Goal: Transaction & Acquisition: Purchase product/service

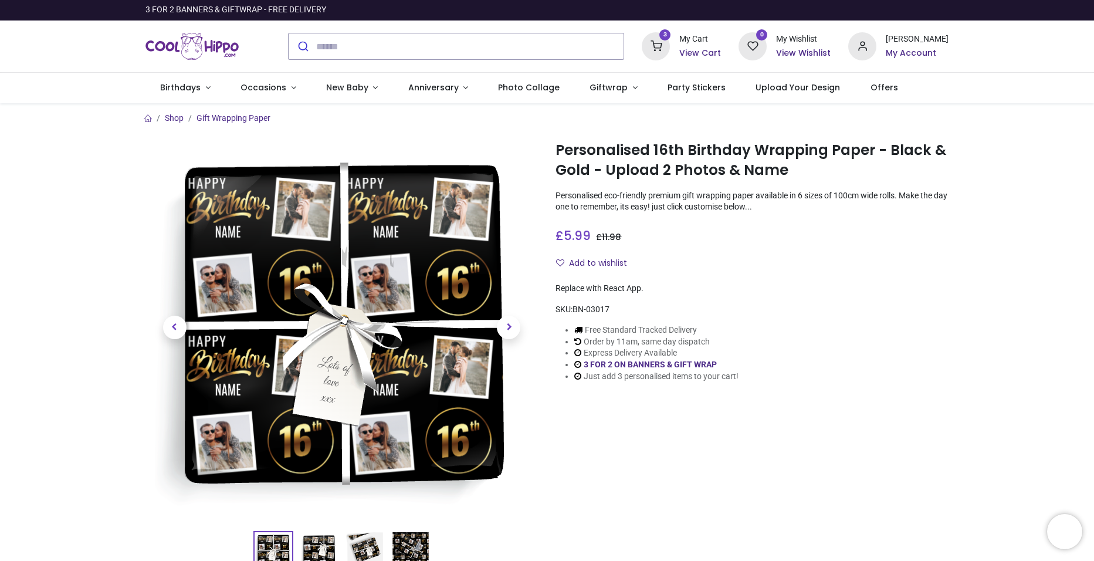
type input "**********"
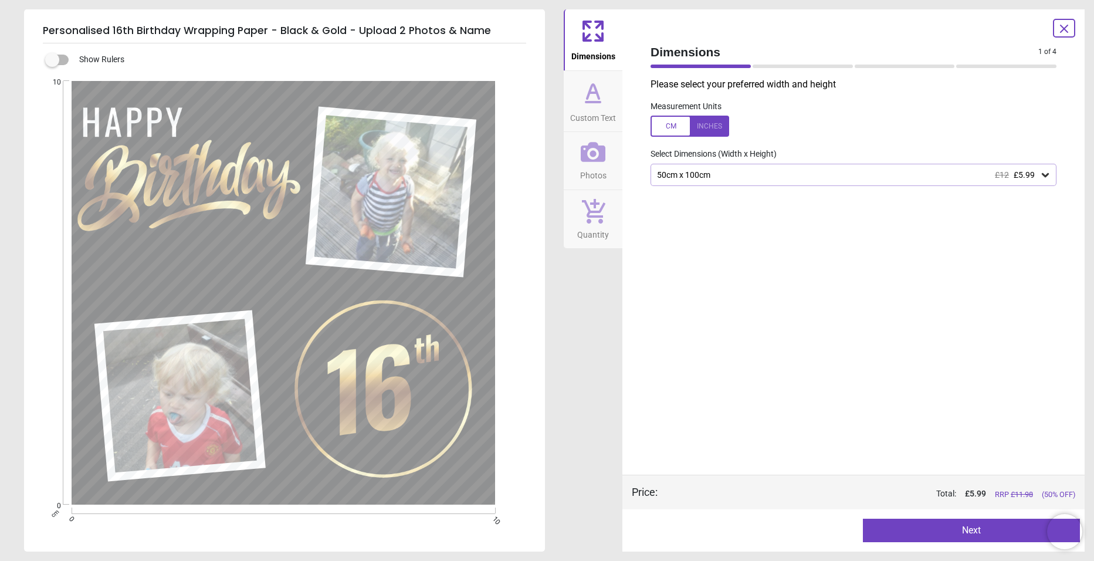
click at [977, 532] on button "Next" at bounding box center [971, 529] width 217 height 23
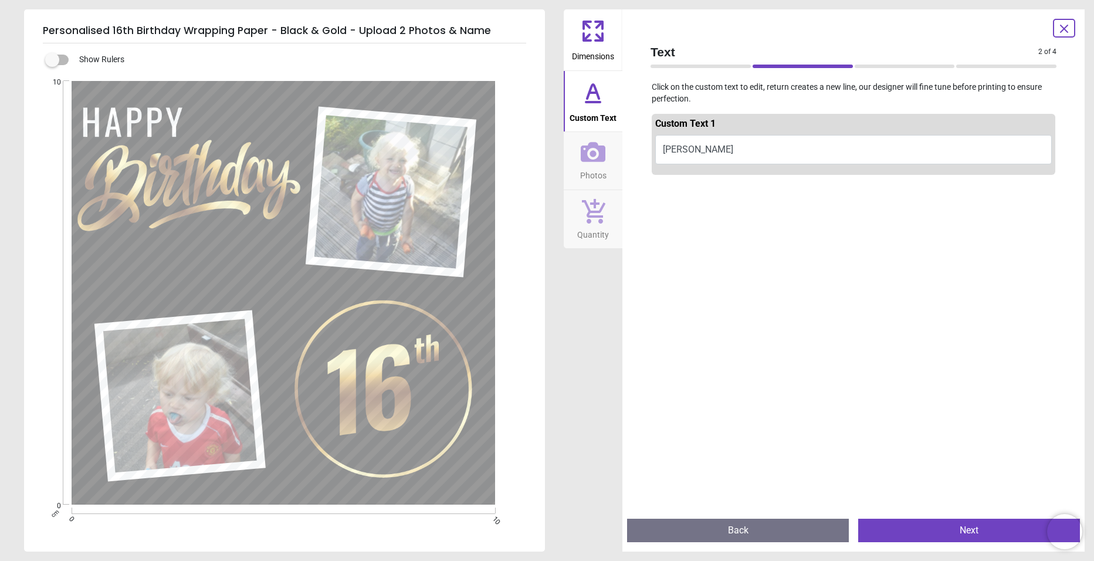
click at [977, 532] on button "Next" at bounding box center [969, 529] width 222 height 23
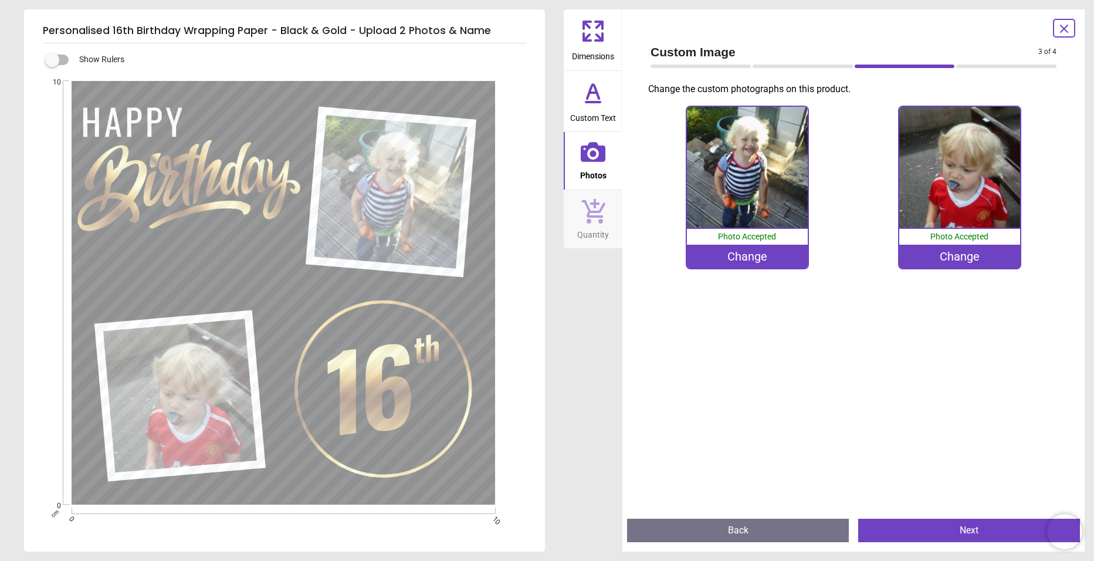
click at [977, 532] on button "Next" at bounding box center [969, 529] width 222 height 23
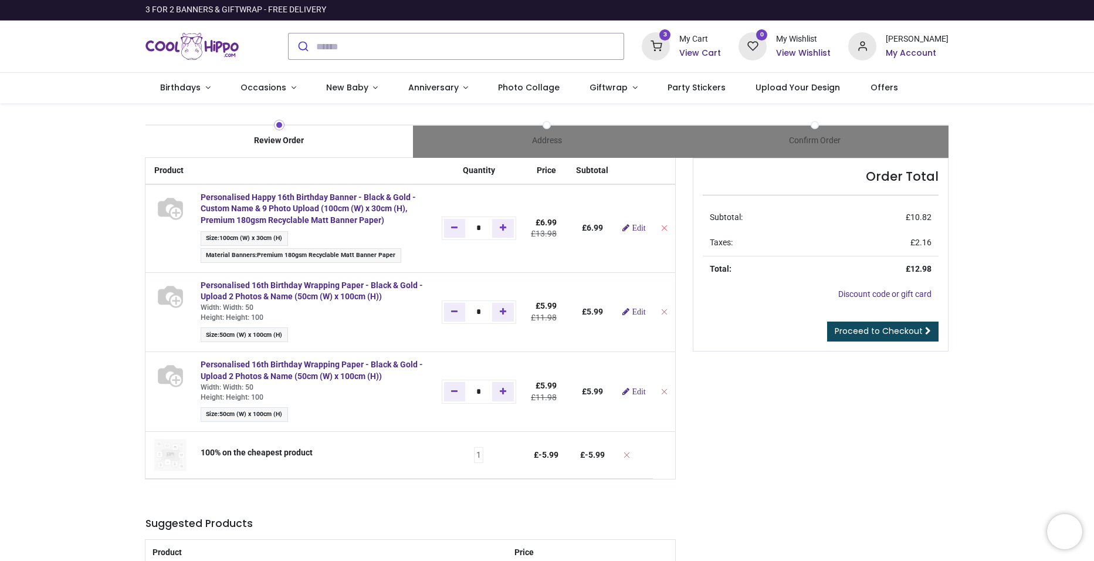
type input "**********"
click at [636, 395] on span "Edit" at bounding box center [638, 391] width 13 height 8
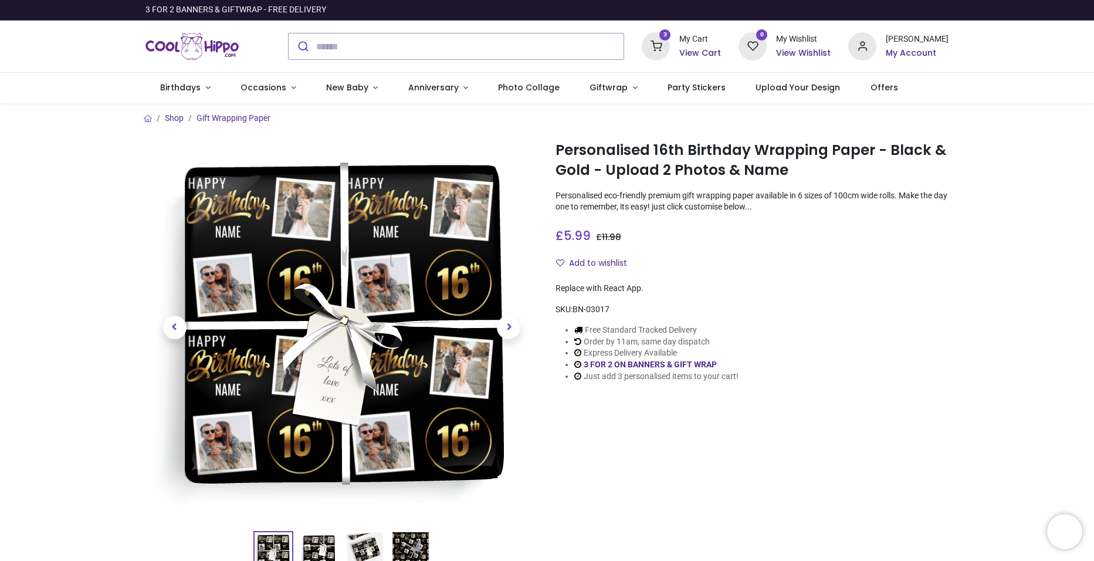
type input "**********"
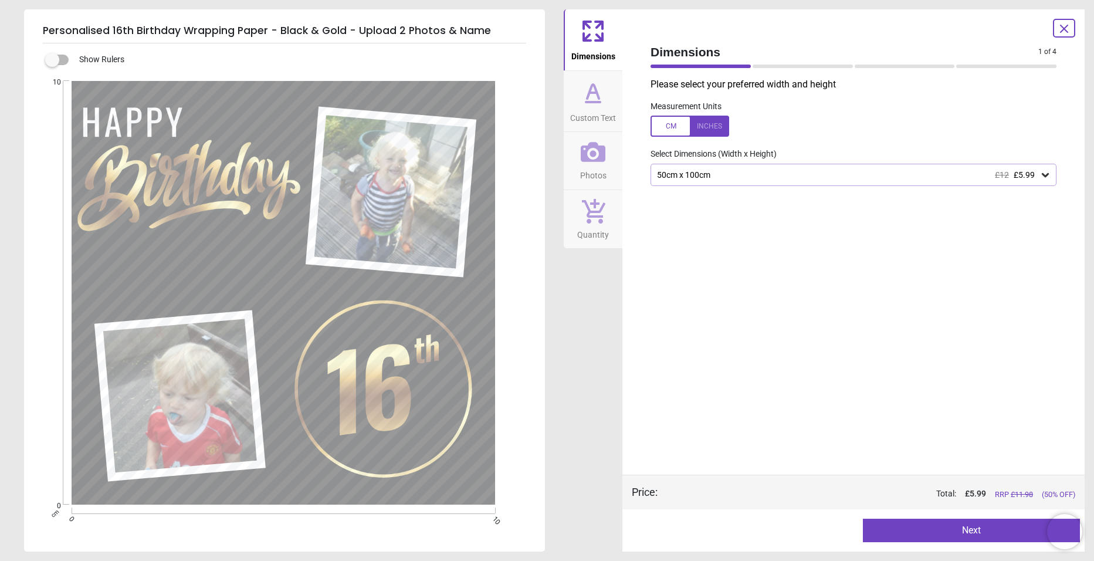
click at [1060, 26] on icon at bounding box center [1064, 29] width 14 height 14
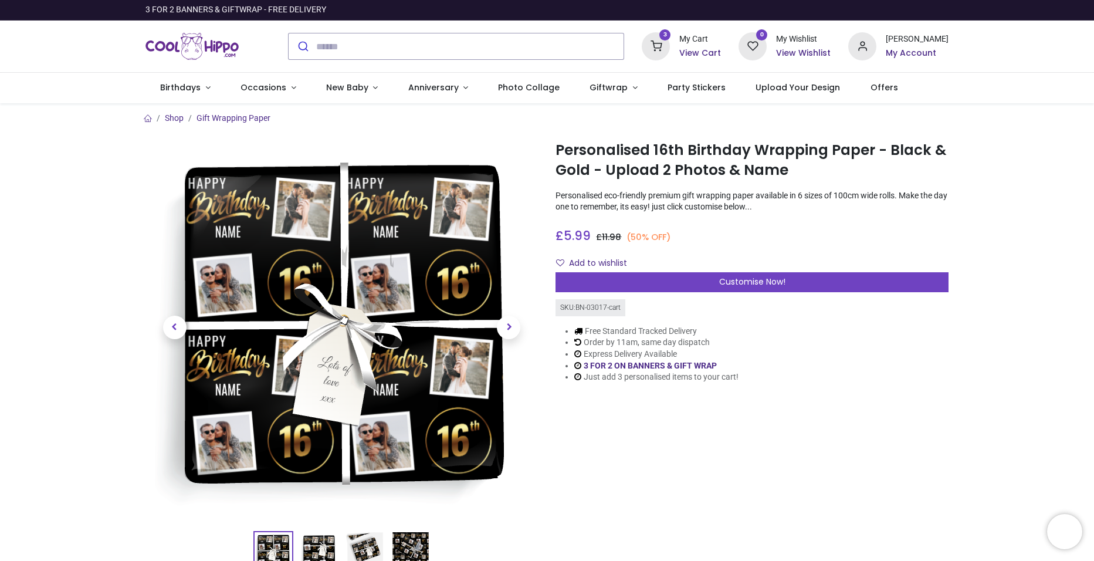
click at [670, 38] on sup "3" at bounding box center [664, 34] width 11 height 11
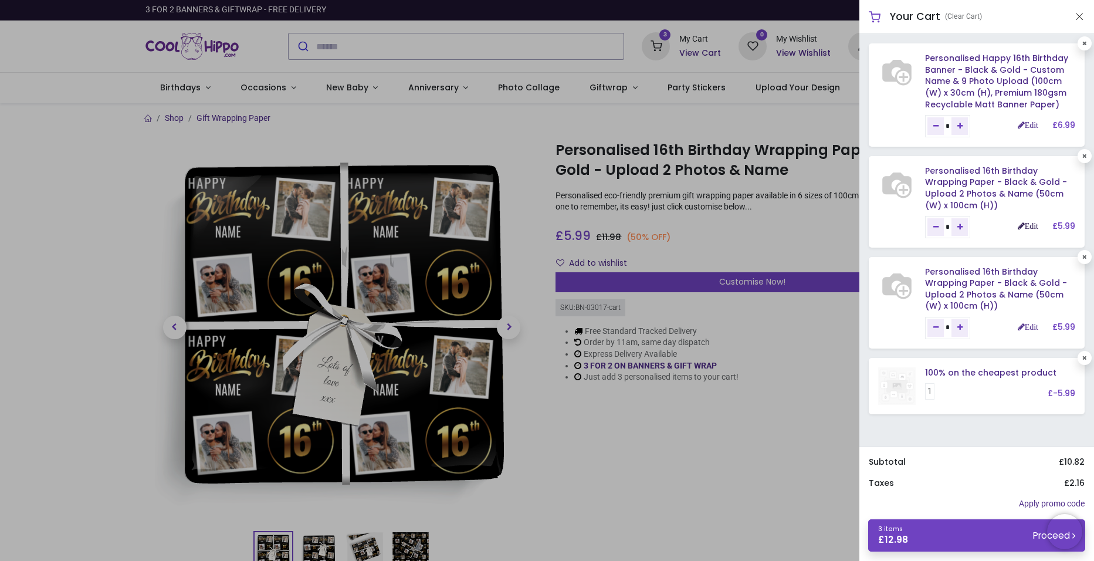
click at [1029, 225] on link "Edit" at bounding box center [1027, 226] width 21 height 8
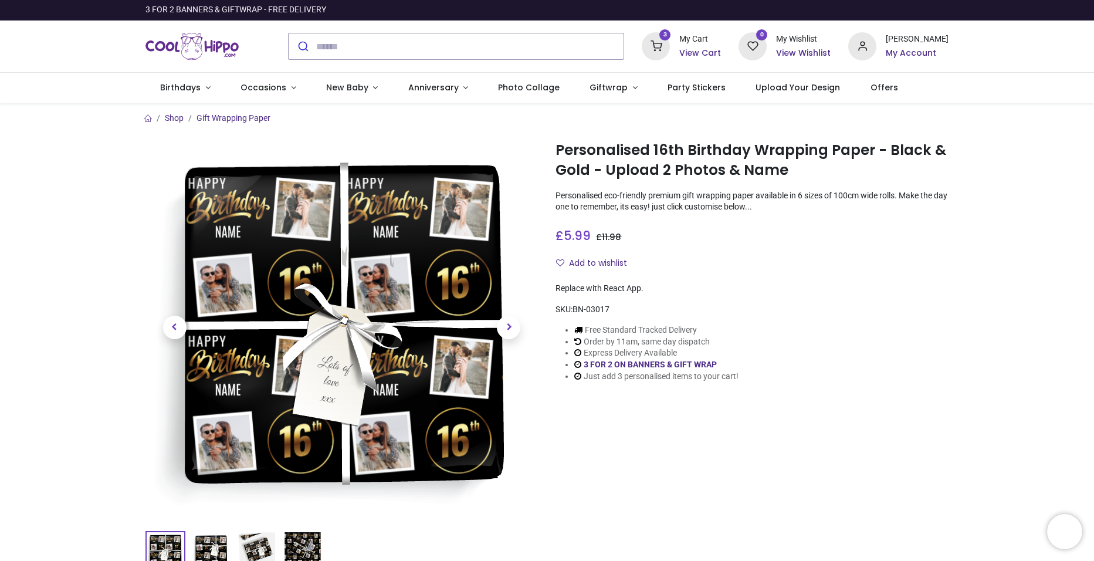
type input "**********"
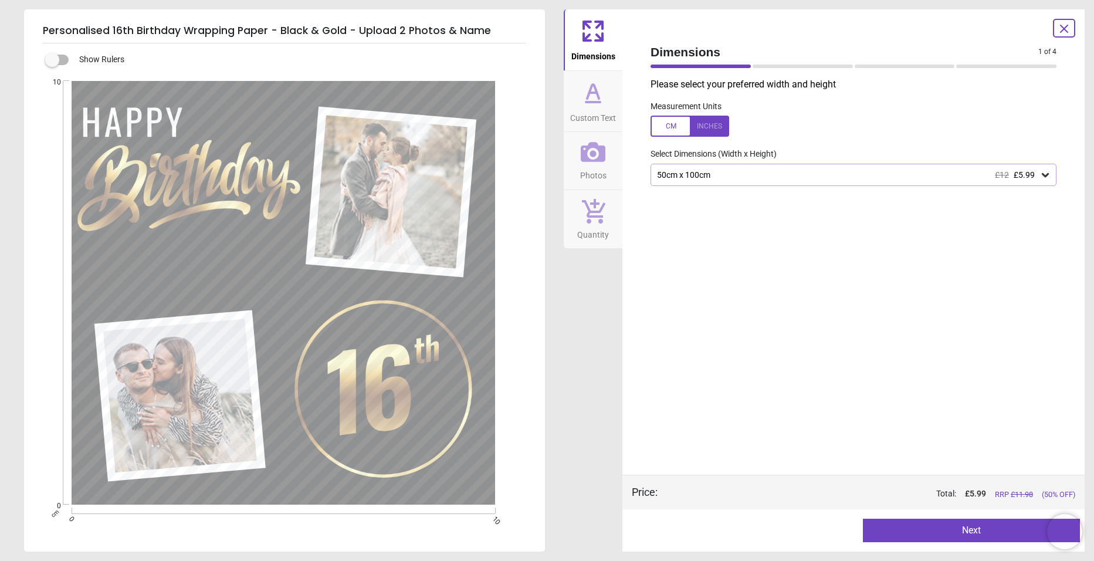
type textarea "********"
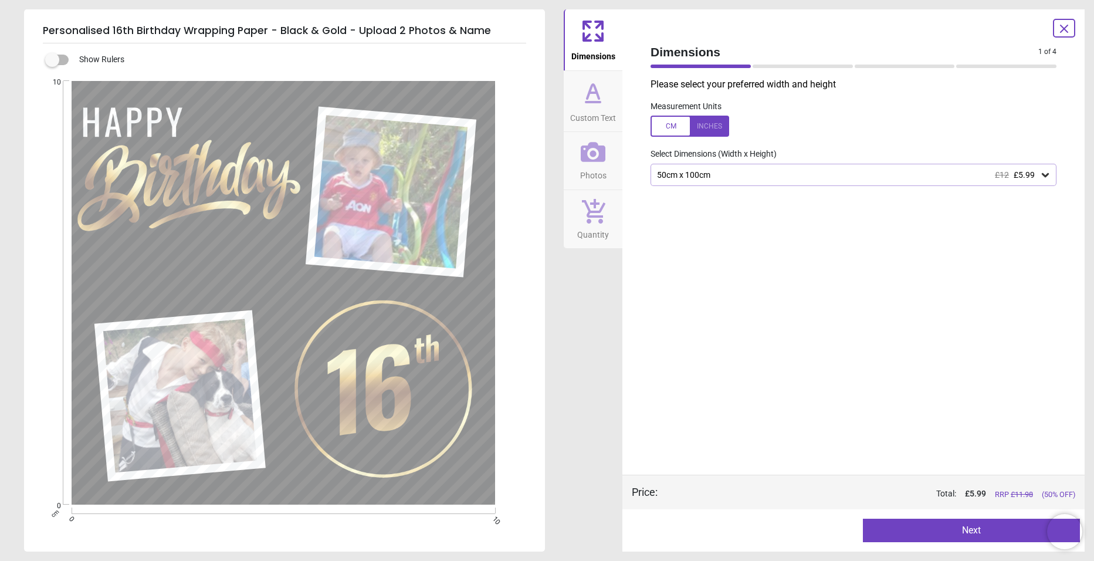
click at [981, 534] on button "Next" at bounding box center [971, 529] width 217 height 23
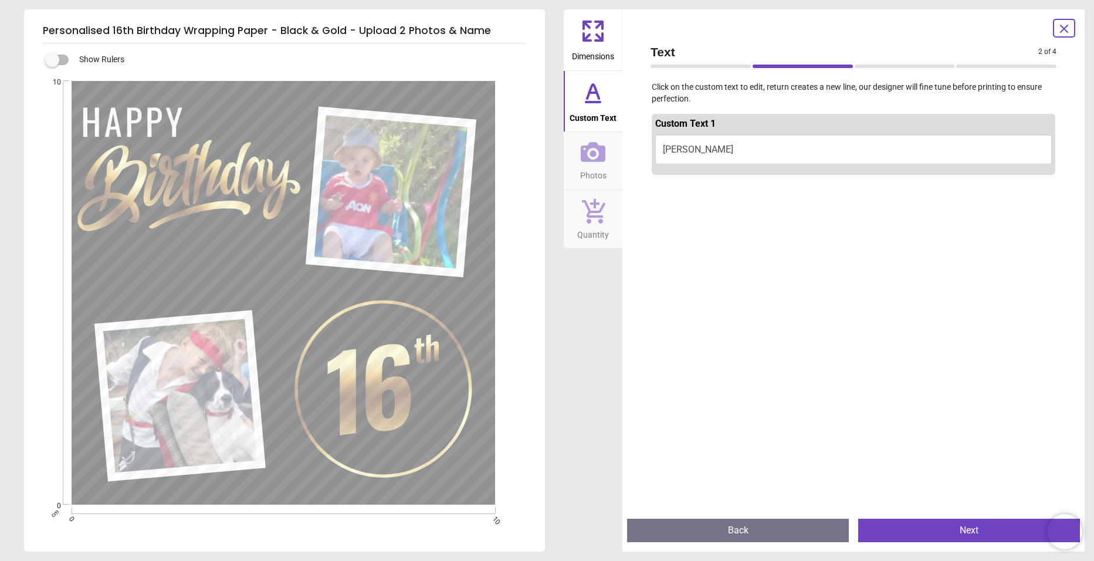
click at [929, 534] on button "Next" at bounding box center [969, 529] width 222 height 23
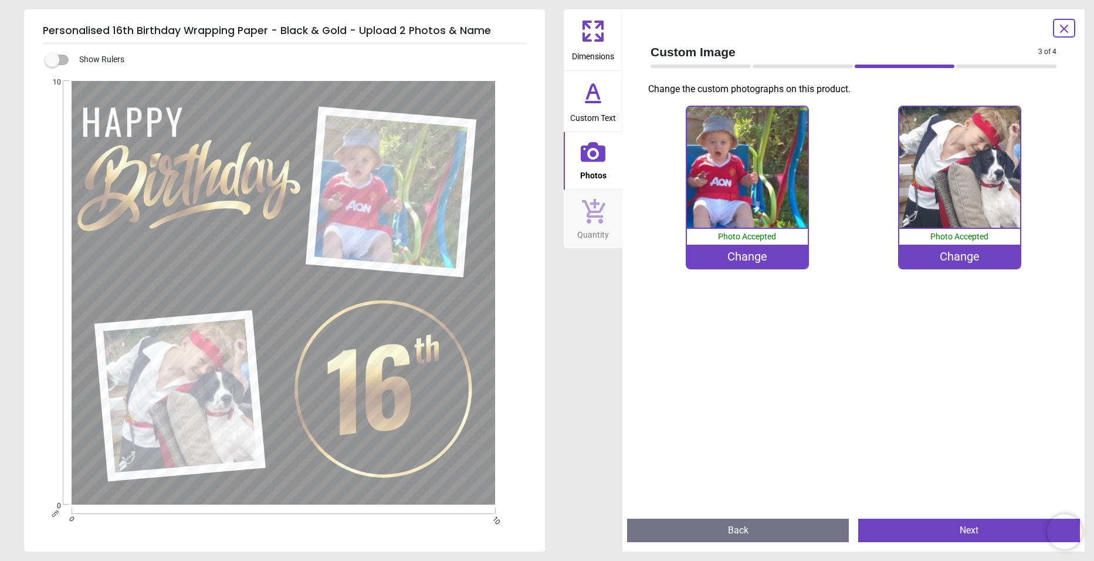
click at [756, 257] on div "Change" at bounding box center [747, 256] width 121 height 23
click at [1064, 30] on icon at bounding box center [1064, 29] width 14 height 14
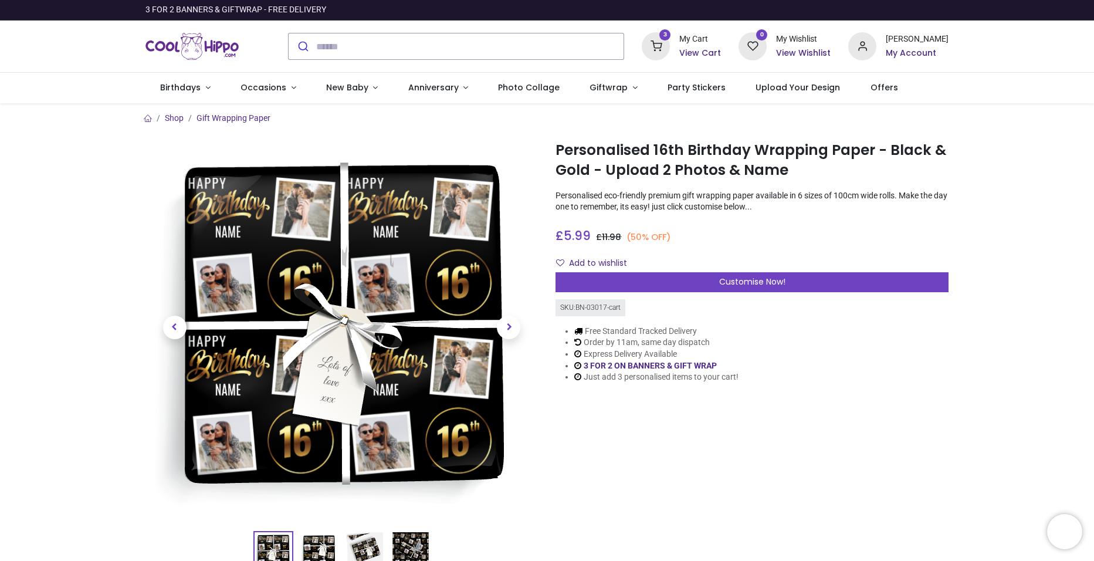
click at [693, 45] on div "3 My Cart View Cart" at bounding box center [680, 46] width 79 height 28
click at [708, 55] on h6 "View Cart" at bounding box center [700, 53] width 42 height 12
click at [189, 10] on div at bounding box center [547, 280] width 1094 height 561
click at [502, 90] on span "Photo Collage" at bounding box center [529, 88] width 62 height 12
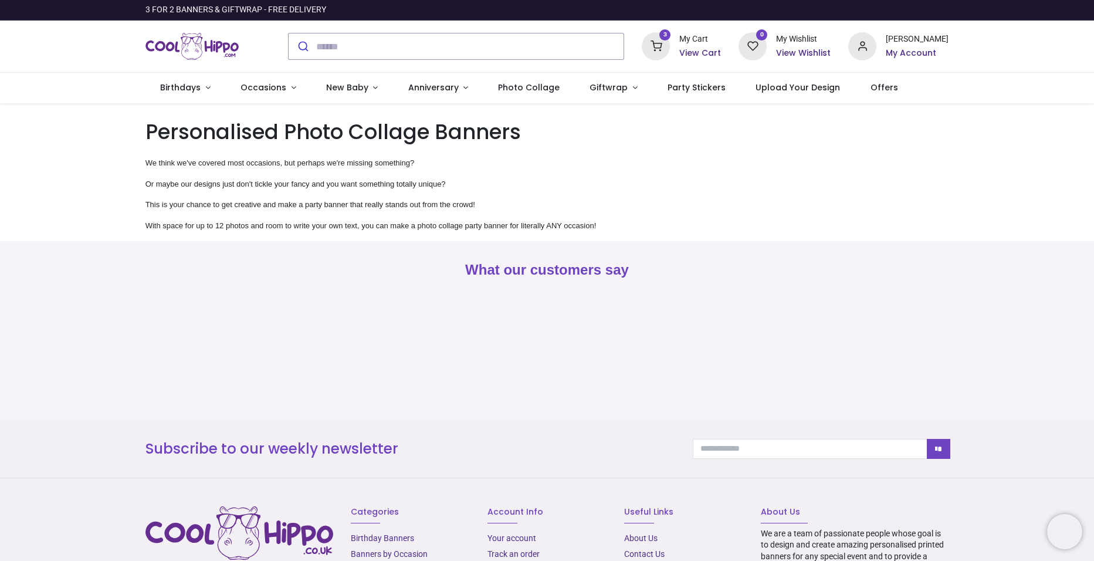
type input "**********"
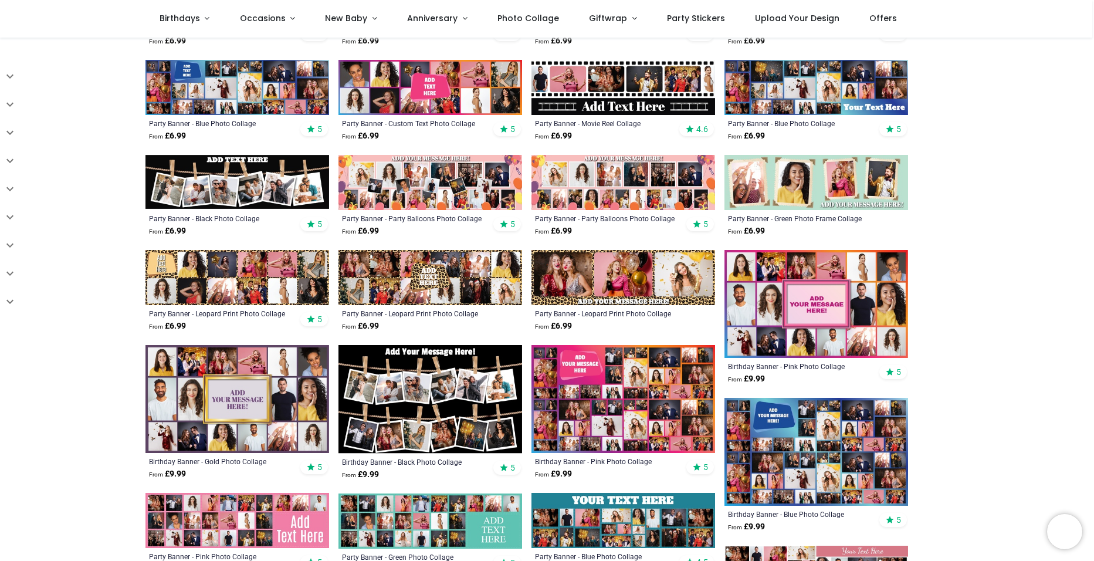
scroll to position [352, 0]
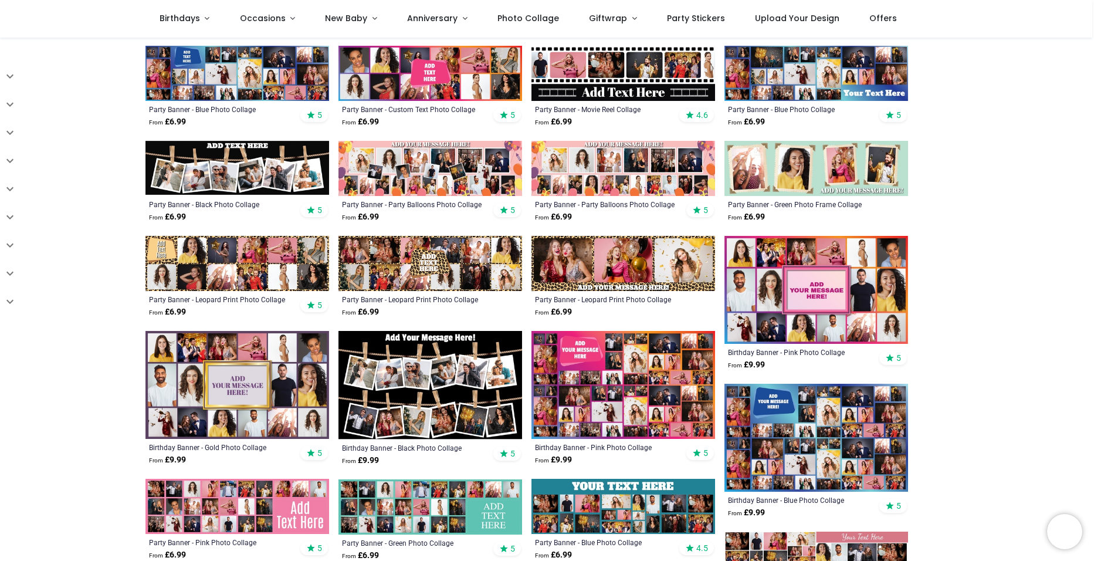
click at [229, 381] on img at bounding box center [237, 385] width 184 height 108
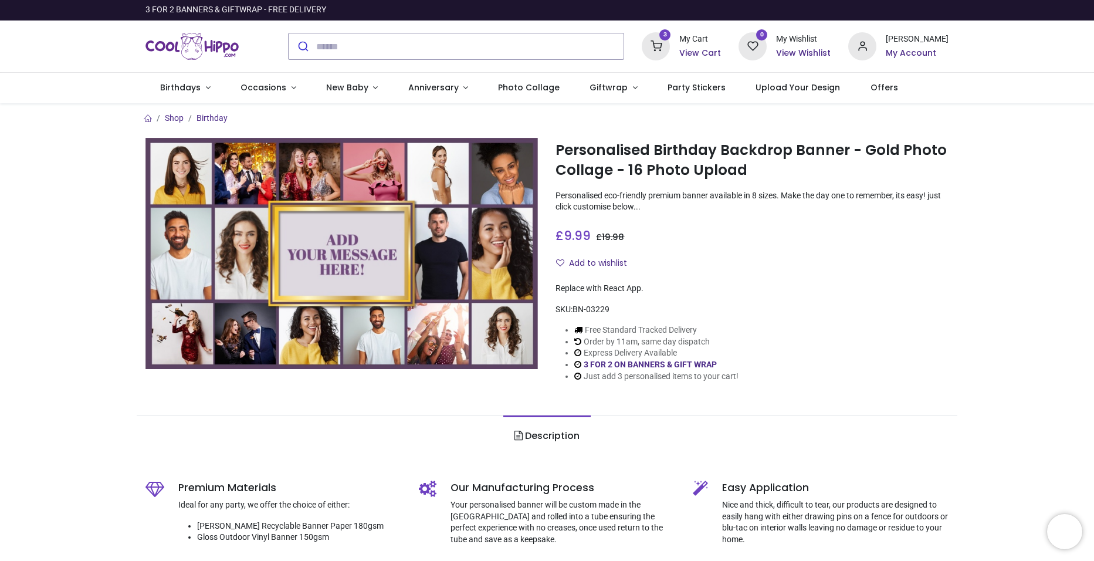
type input "**********"
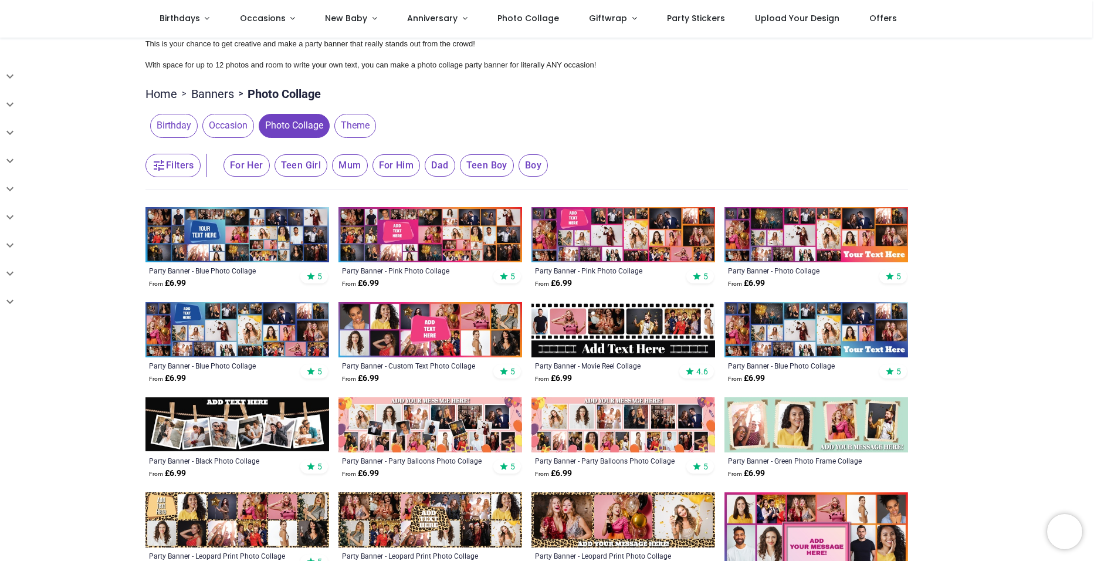
scroll to position [117, 0]
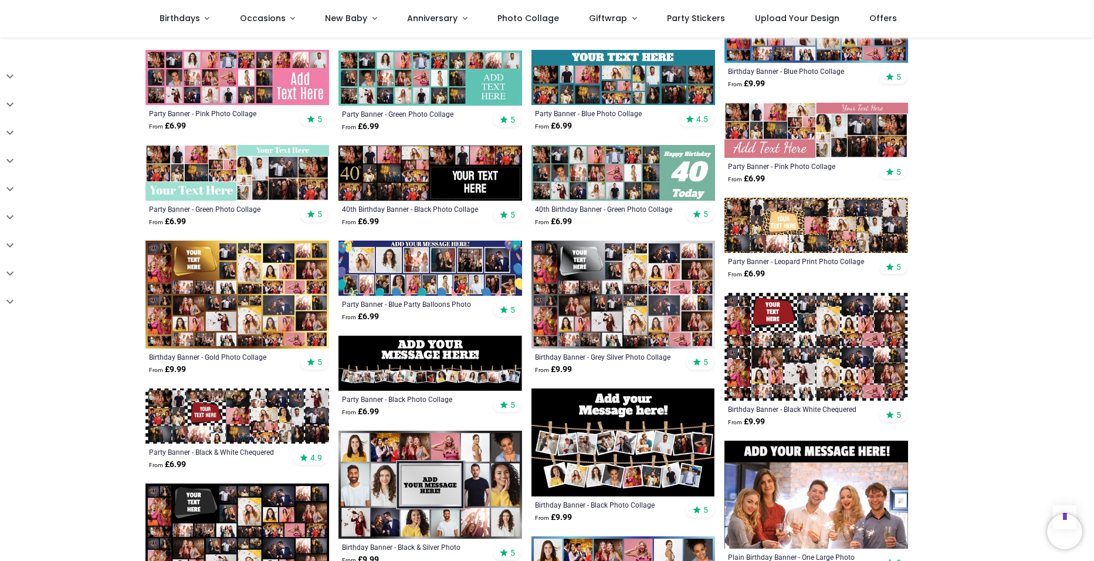
scroll to position [762, 0]
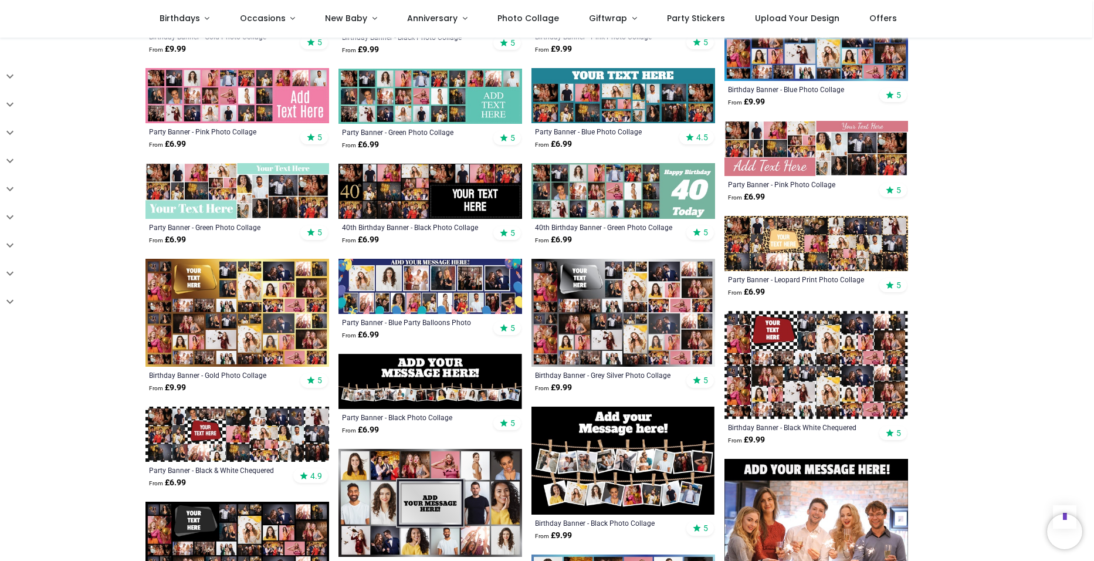
click at [460, 200] on img at bounding box center [430, 191] width 184 height 55
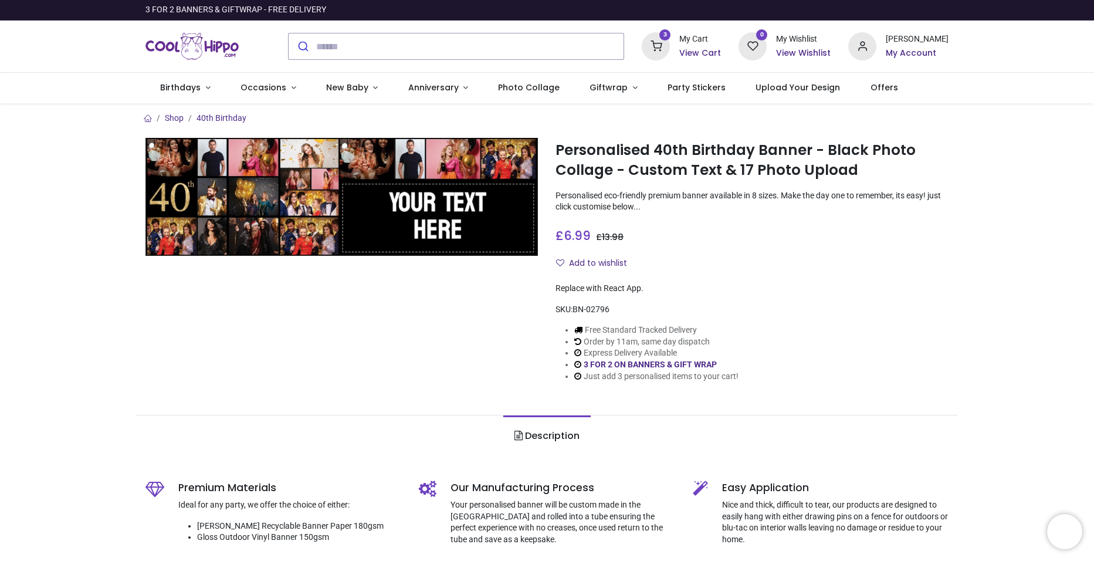
type input "**********"
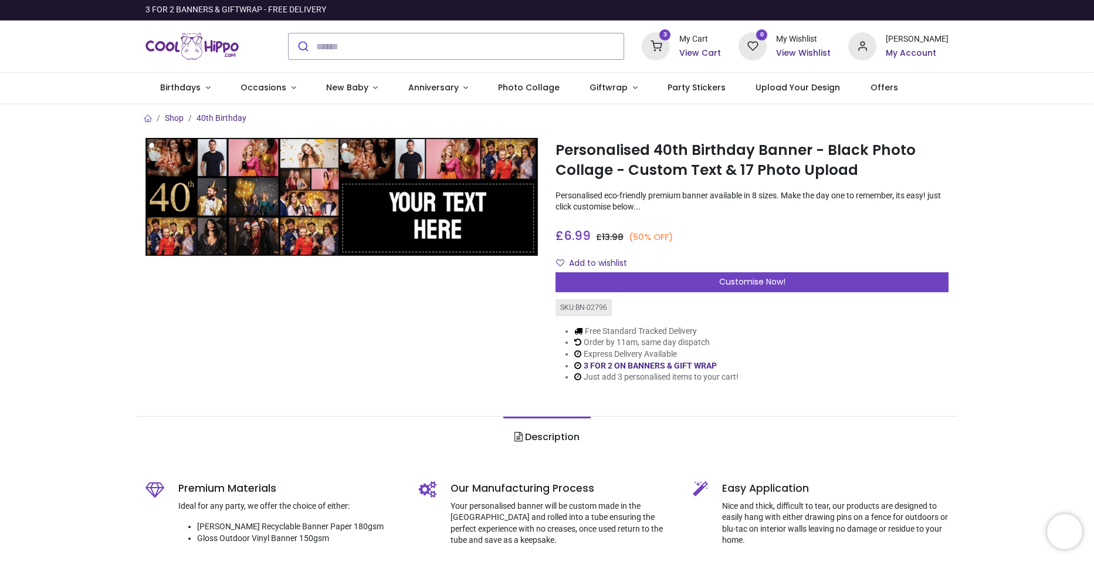
click at [172, 202] on img at bounding box center [341, 197] width 393 height 118
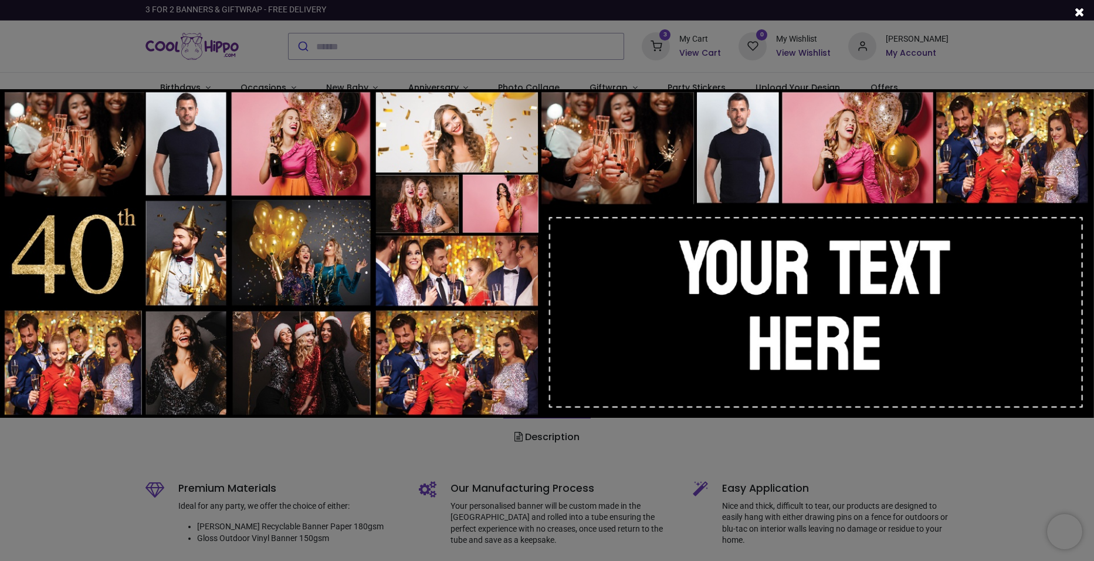
click at [121, 239] on img at bounding box center [547, 253] width 1094 height 328
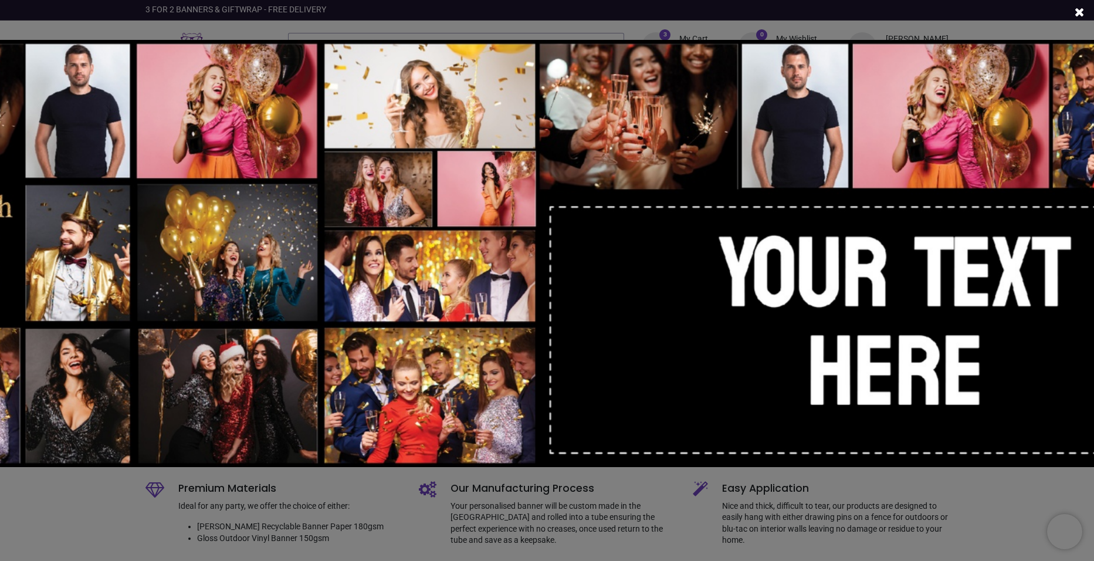
click at [120, 239] on img at bounding box center [547, 253] width 1422 height 426
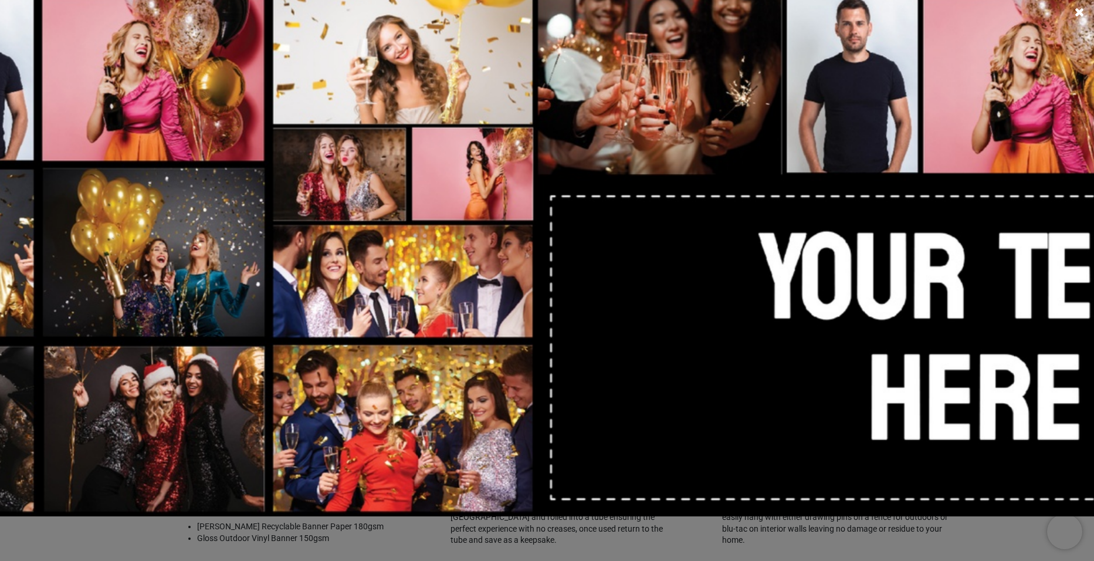
click at [682, 314] on img at bounding box center [547, 253] width 1750 height 525
click at [777, 383] on img at bounding box center [547, 252] width 1750 height 525
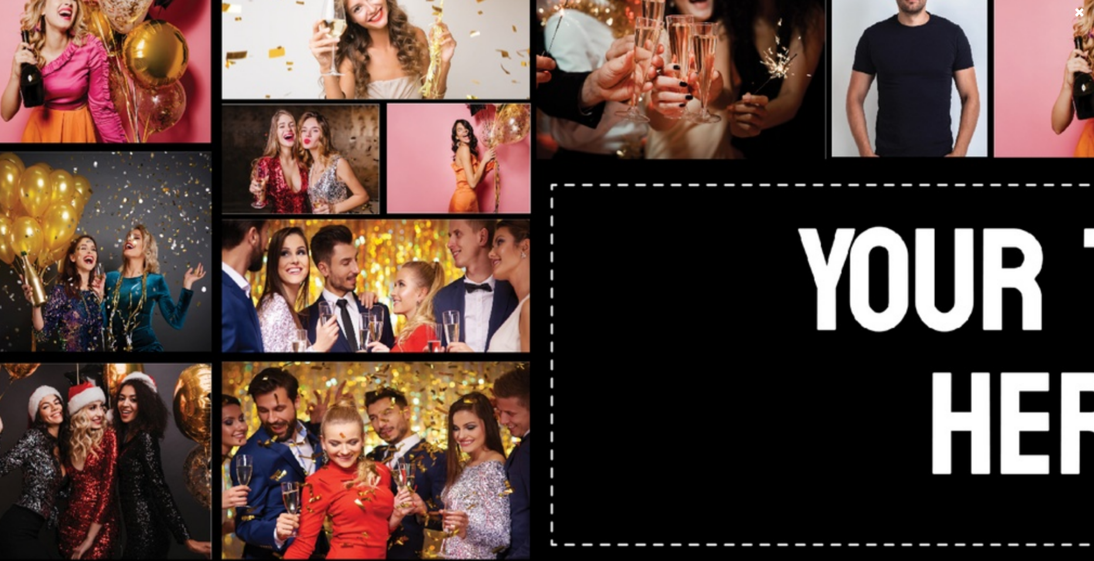
click at [776, 383] on img at bounding box center [547, 252] width 2078 height 623
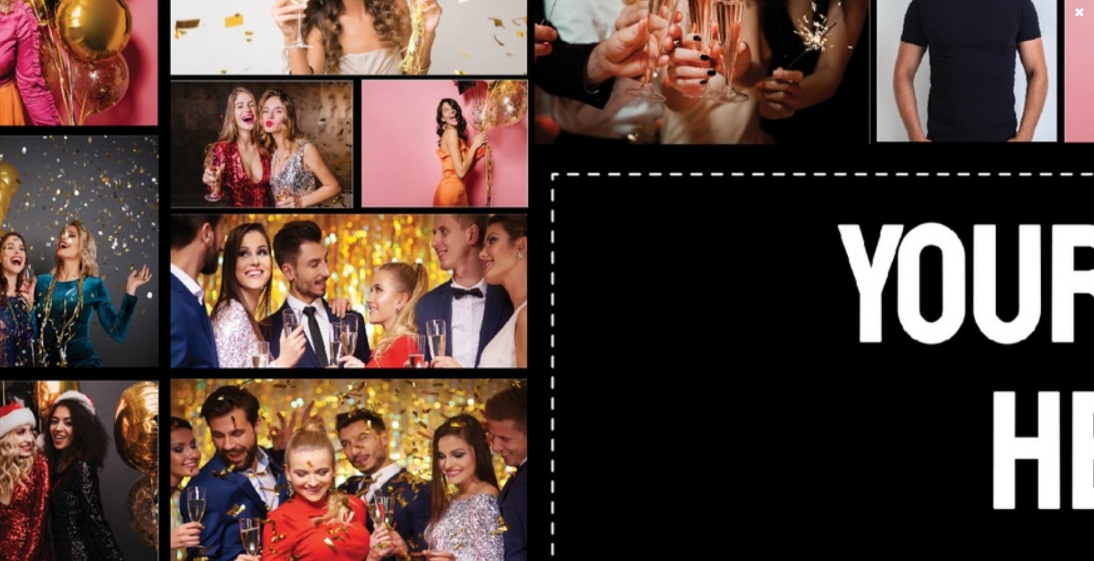
click at [776, 383] on img at bounding box center [547, 253] width 2406 height 722
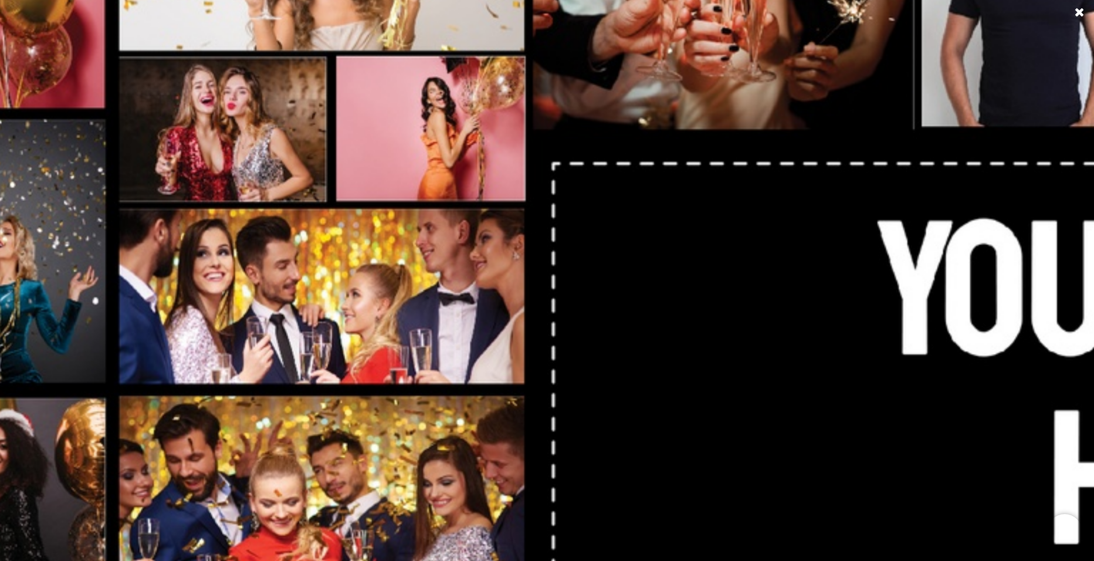
click at [776, 383] on img at bounding box center [547, 253] width 2734 height 820
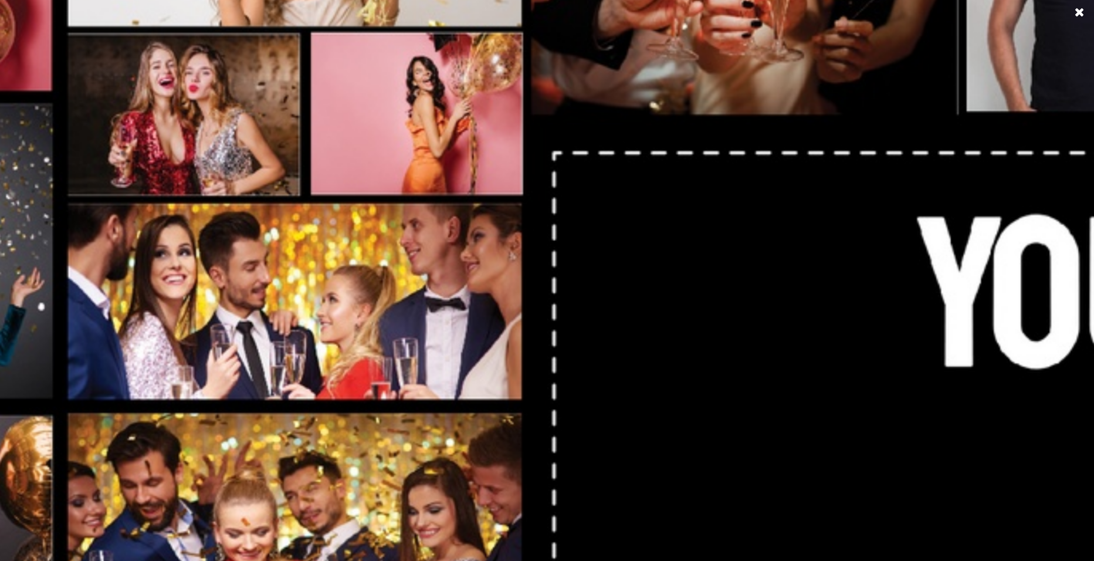
click at [1078, 12] on span at bounding box center [1079, 12] width 10 height 12
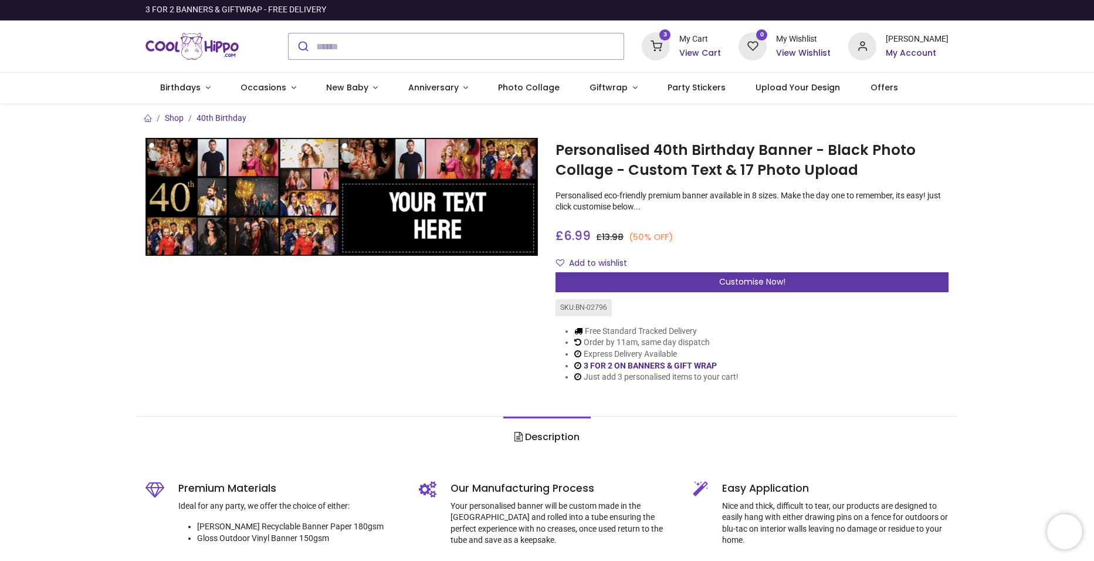
click at [685, 283] on div "Customise Now!" at bounding box center [751, 282] width 393 height 20
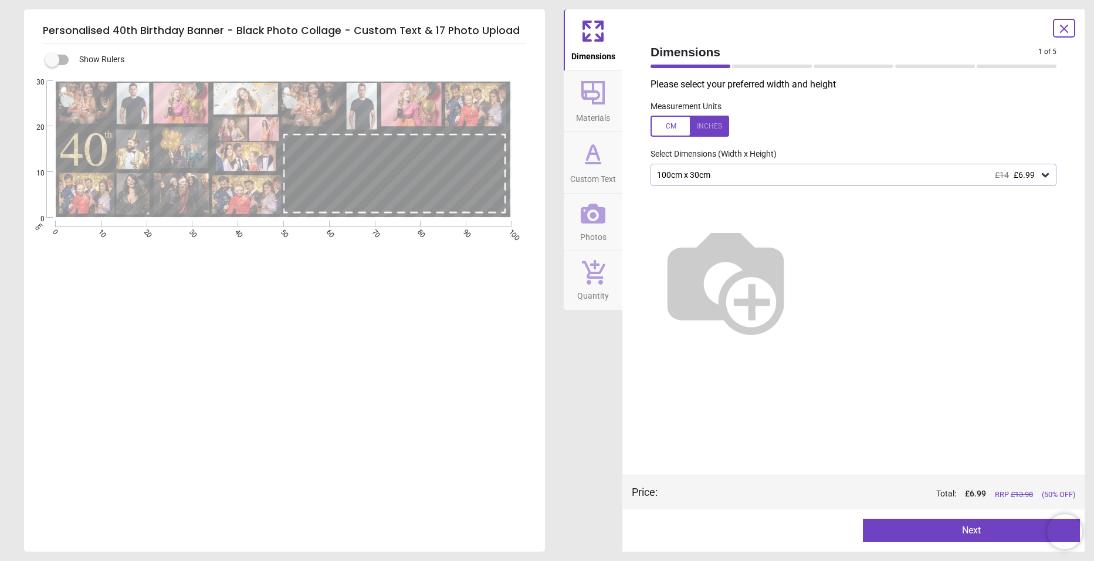
click at [915, 537] on button "Next" at bounding box center [971, 529] width 217 height 23
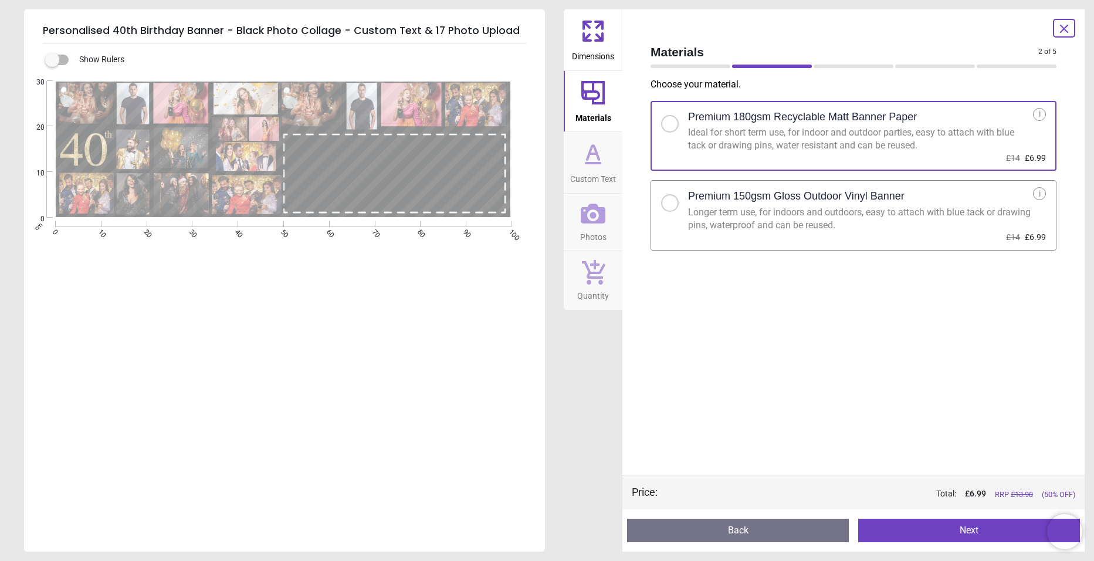
click at [941, 535] on button "Next" at bounding box center [969, 529] width 222 height 23
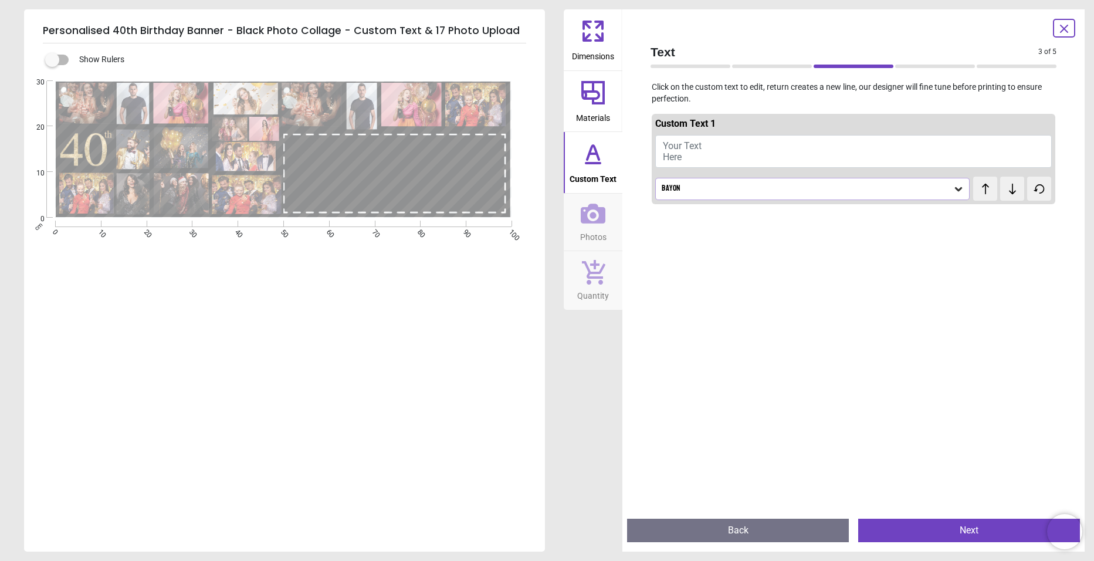
click at [669, 148] on span "Your Text Here" at bounding box center [682, 151] width 39 height 22
click at [667, 191] on div "Bayon" at bounding box center [806, 189] width 292 height 10
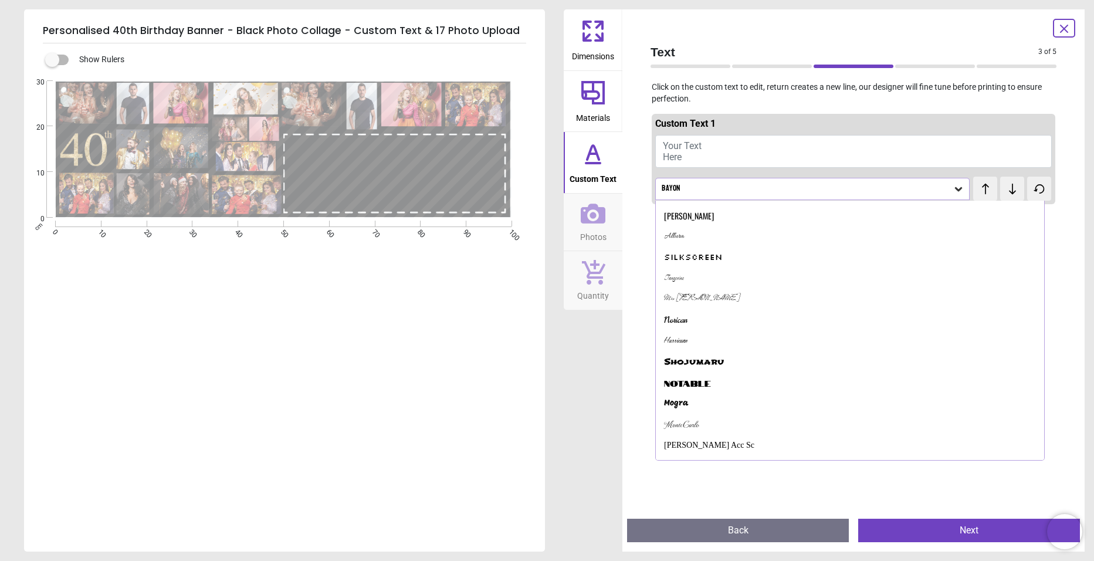
scroll to position [576, 0]
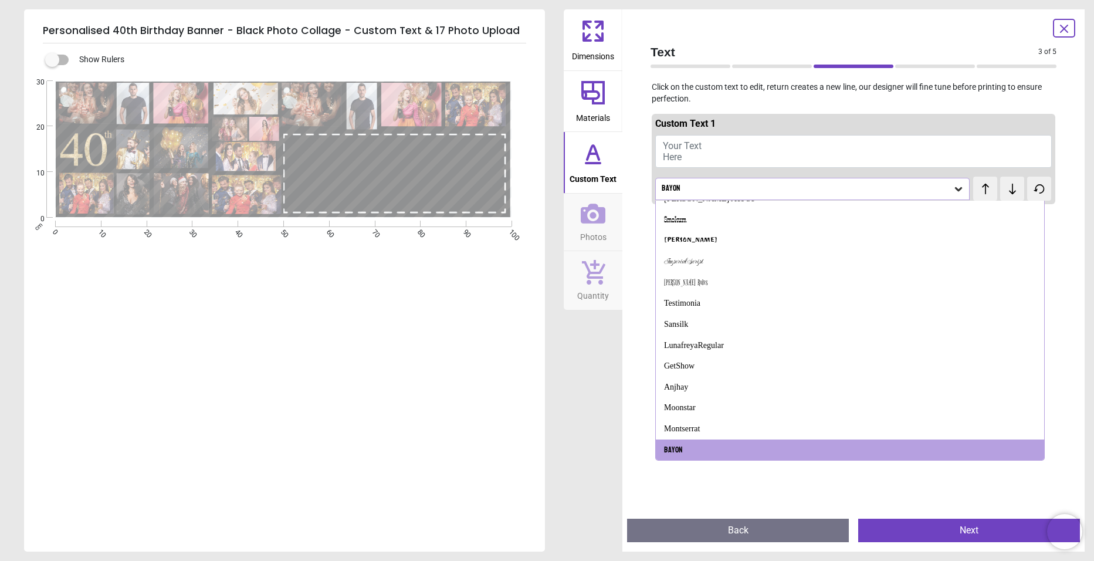
click at [667, 191] on div "Bayon" at bounding box center [806, 189] width 292 height 10
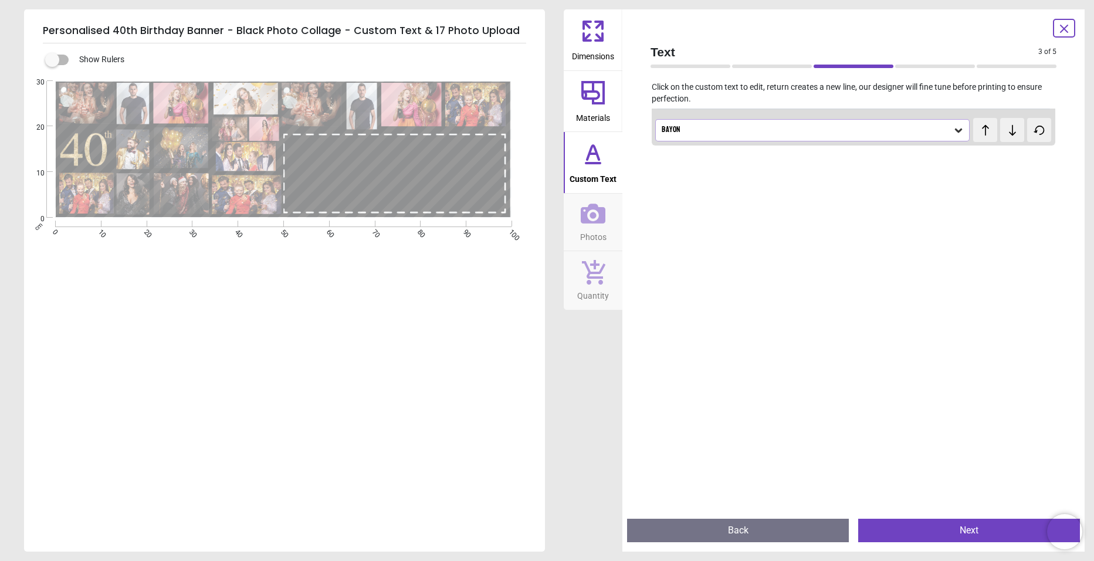
scroll to position [0, 0]
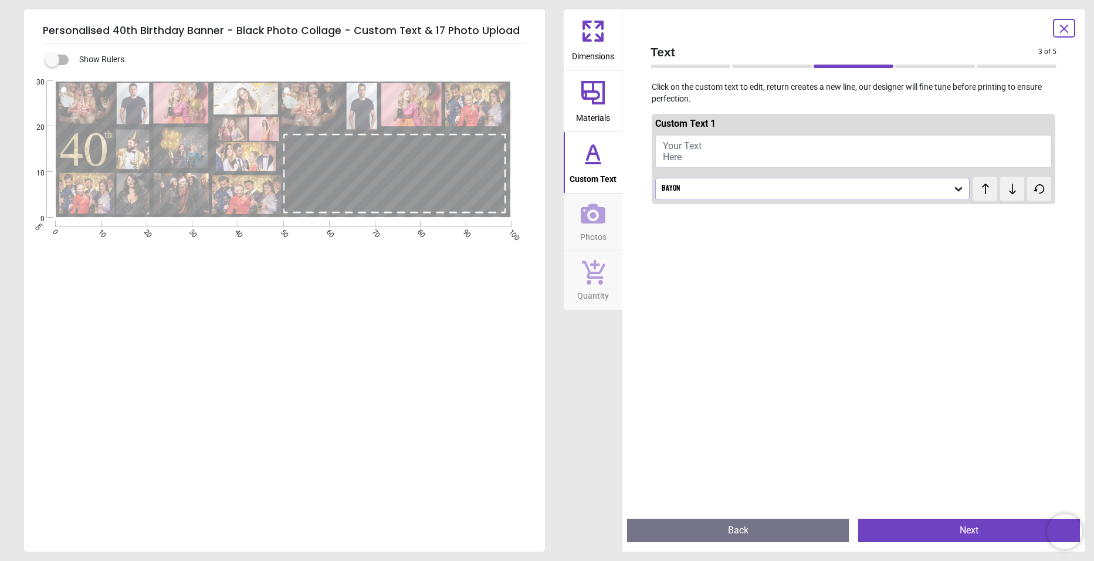
click at [1062, 28] on icon at bounding box center [1064, 29] width 14 height 14
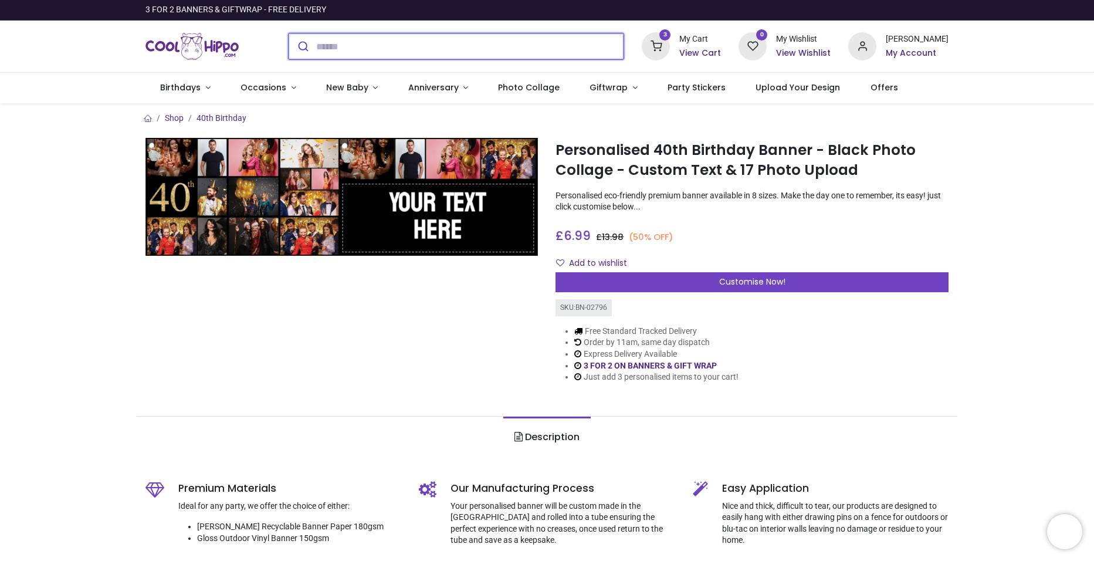
click at [386, 53] on input "search" at bounding box center [470, 46] width 308 height 26
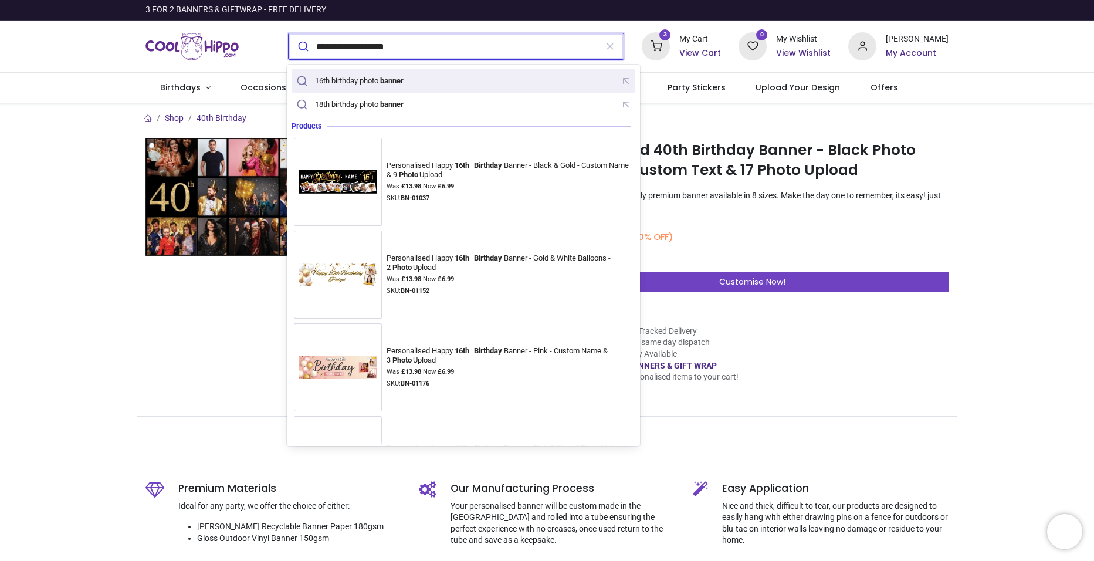
click at [368, 85] on div "16th birthday photo banner" at bounding box center [360, 80] width 90 height 9
type input "**********"
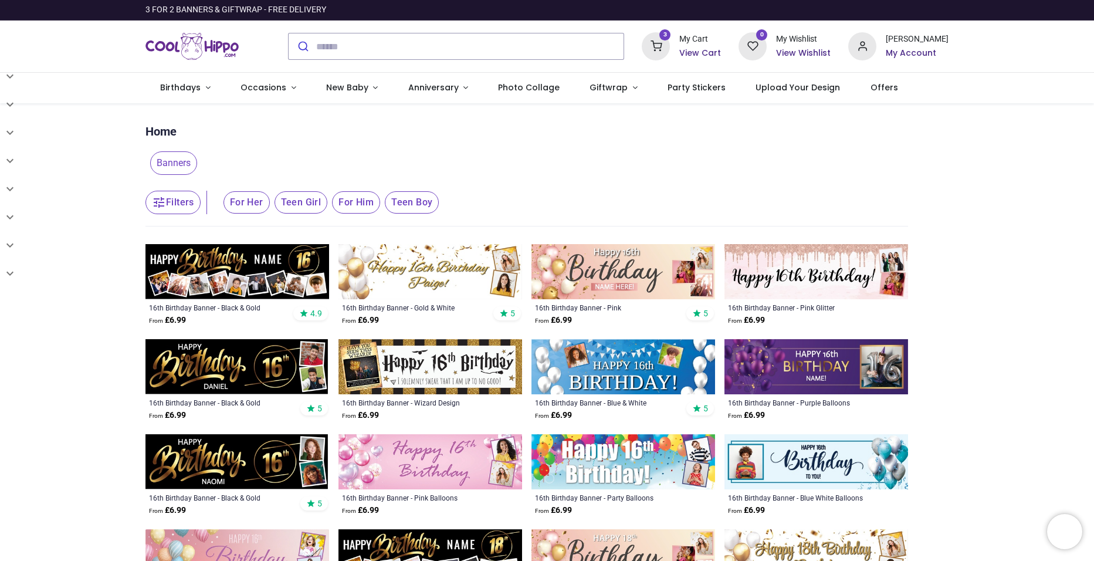
type input "**********"
click at [226, 270] on img at bounding box center [237, 271] width 184 height 55
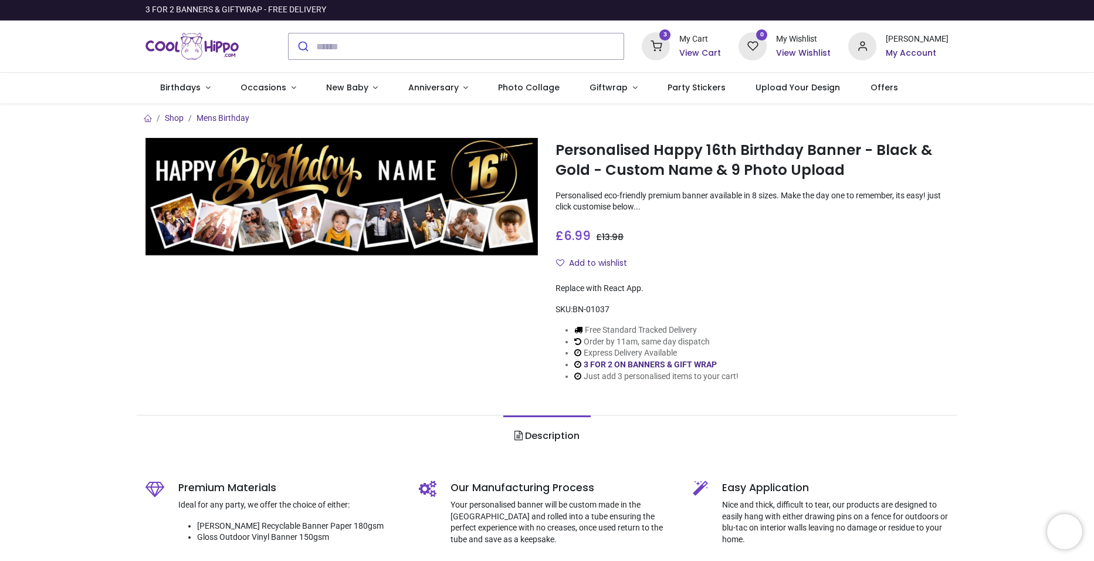
type input "**********"
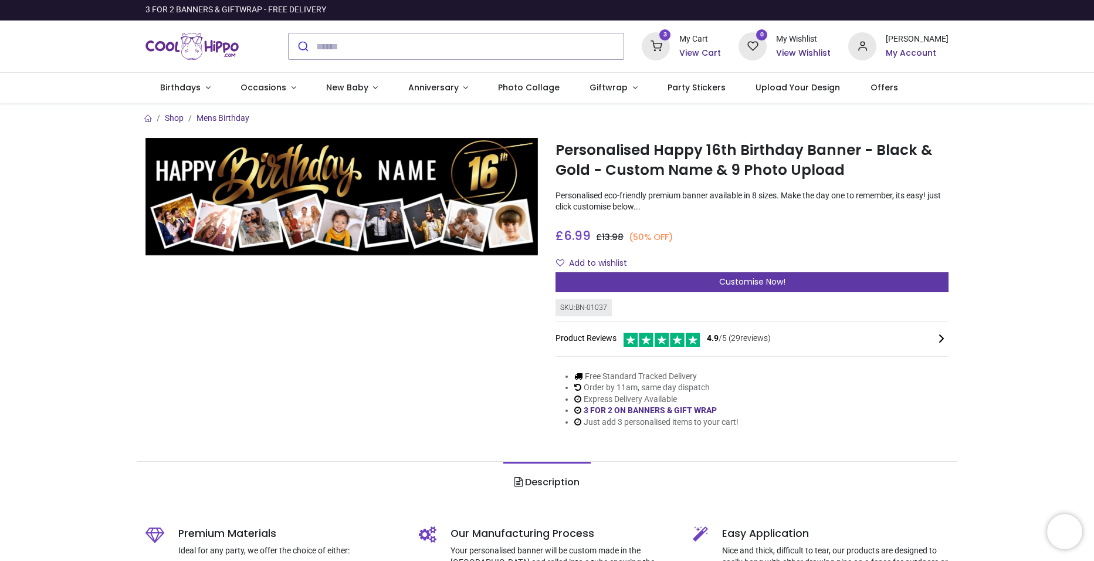
click at [746, 279] on span "Customise Now!" at bounding box center [752, 282] width 66 height 12
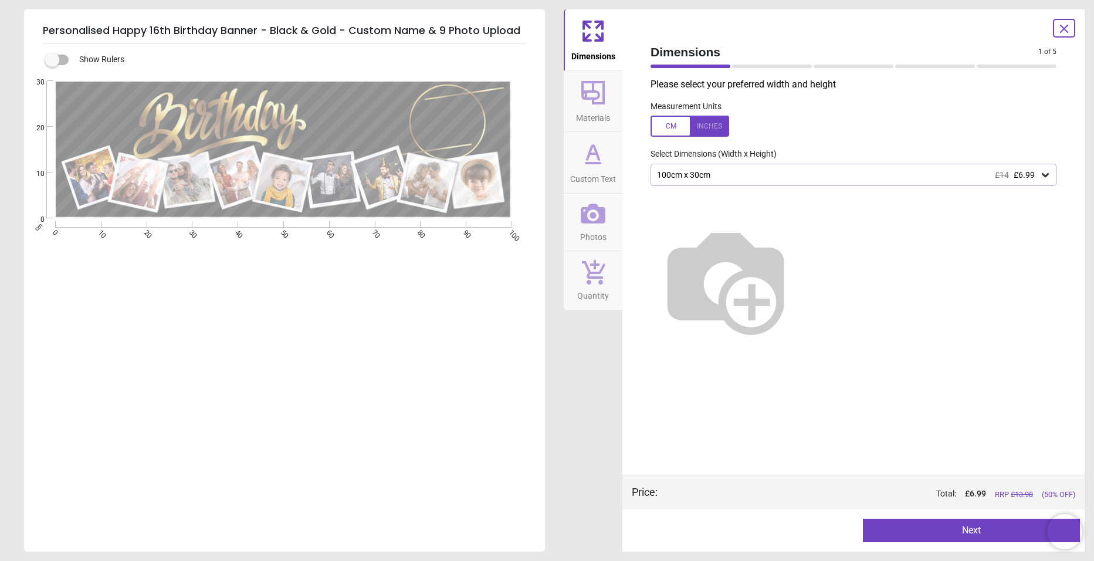
click at [931, 527] on button "Next" at bounding box center [971, 529] width 217 height 23
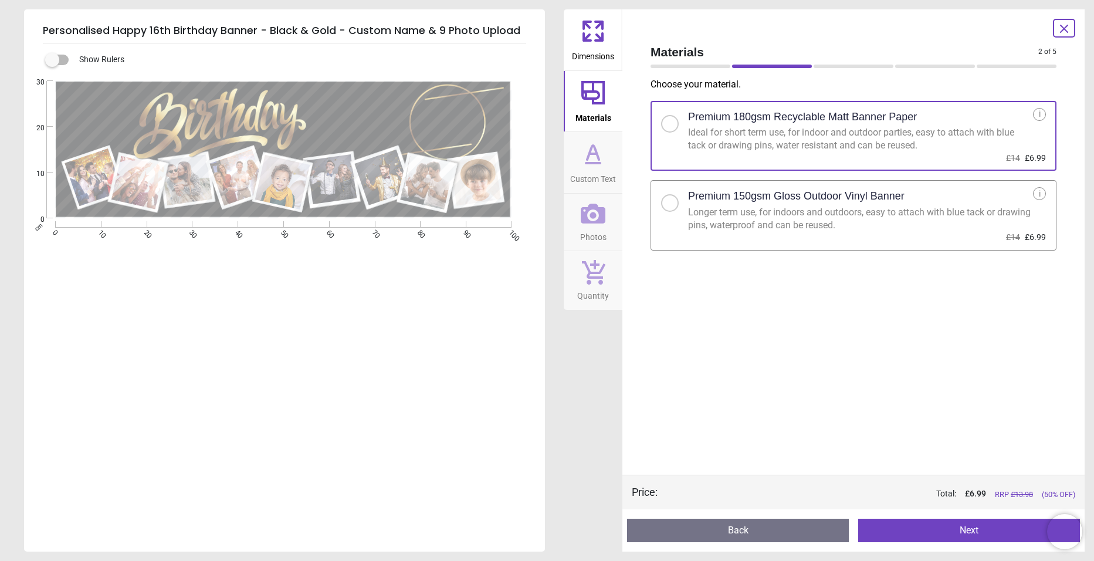
click at [955, 532] on button "Next" at bounding box center [969, 529] width 222 height 23
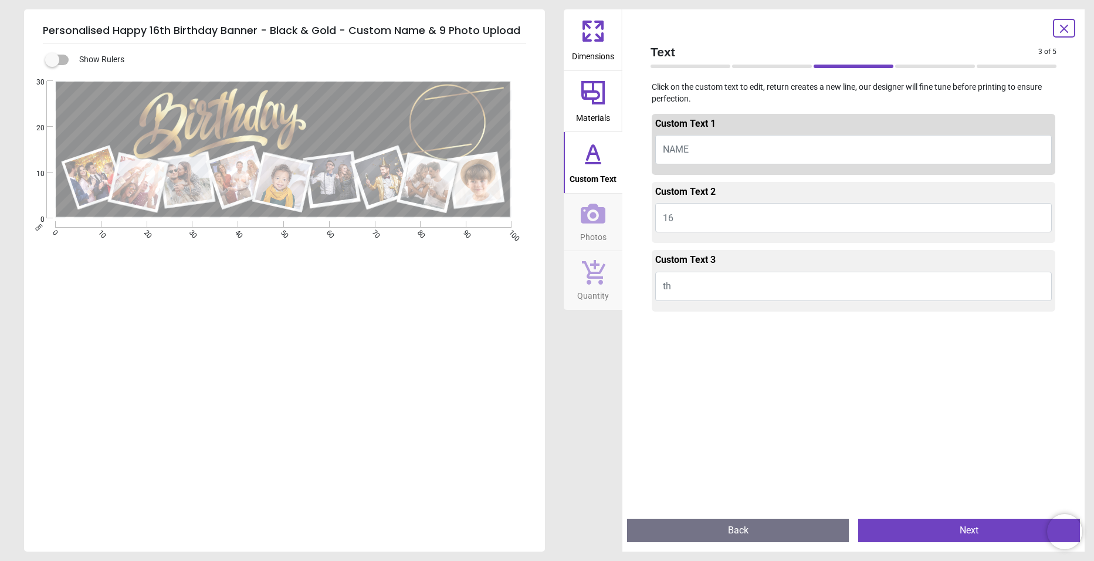
click at [677, 147] on span "NAME" at bounding box center [676, 149] width 26 height 11
type textarea "********"
click at [698, 216] on button "16" at bounding box center [853, 217] width 396 height 29
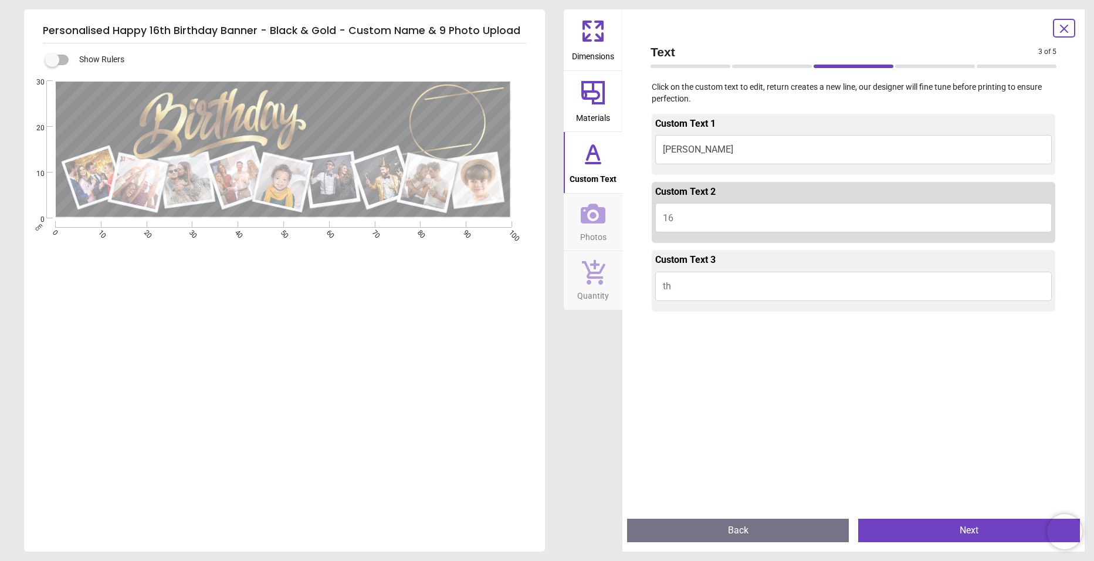
click at [694, 288] on button "th" at bounding box center [853, 285] width 396 height 29
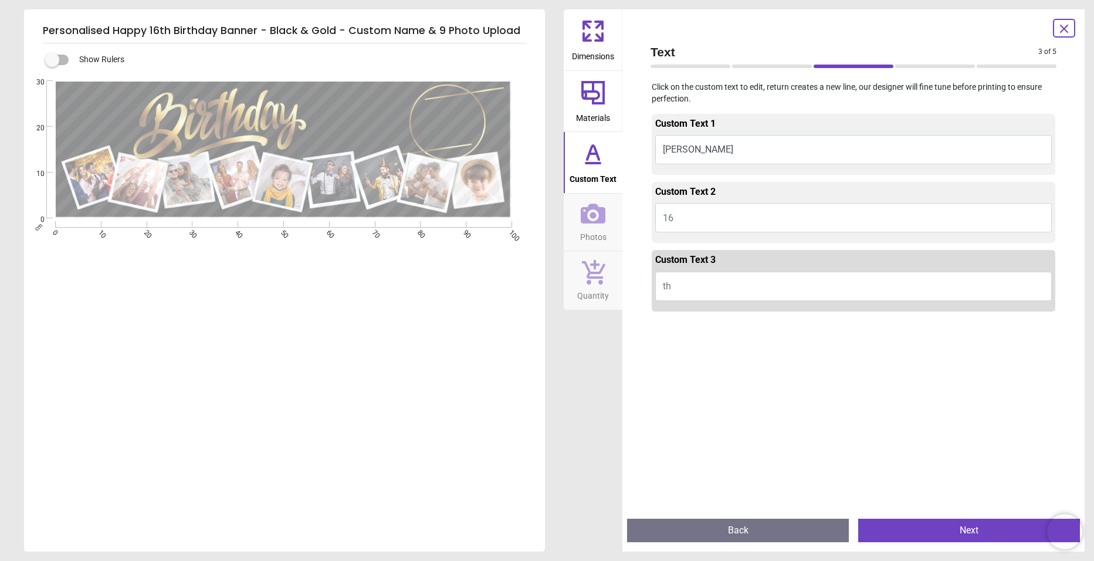
click at [914, 528] on button "Next" at bounding box center [969, 529] width 222 height 23
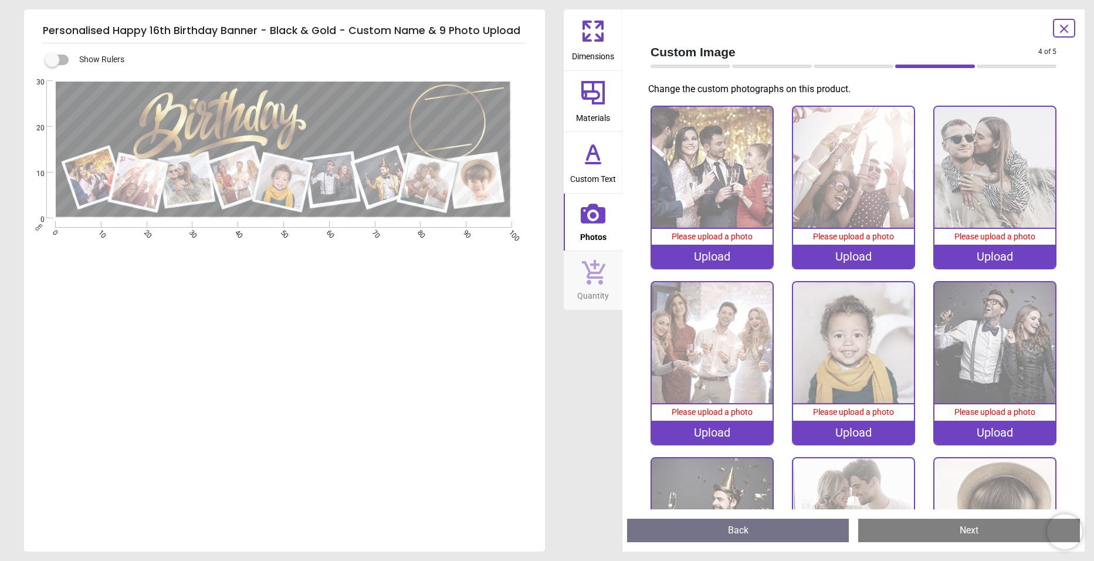
click at [707, 255] on div "Upload" at bounding box center [711, 256] width 121 height 23
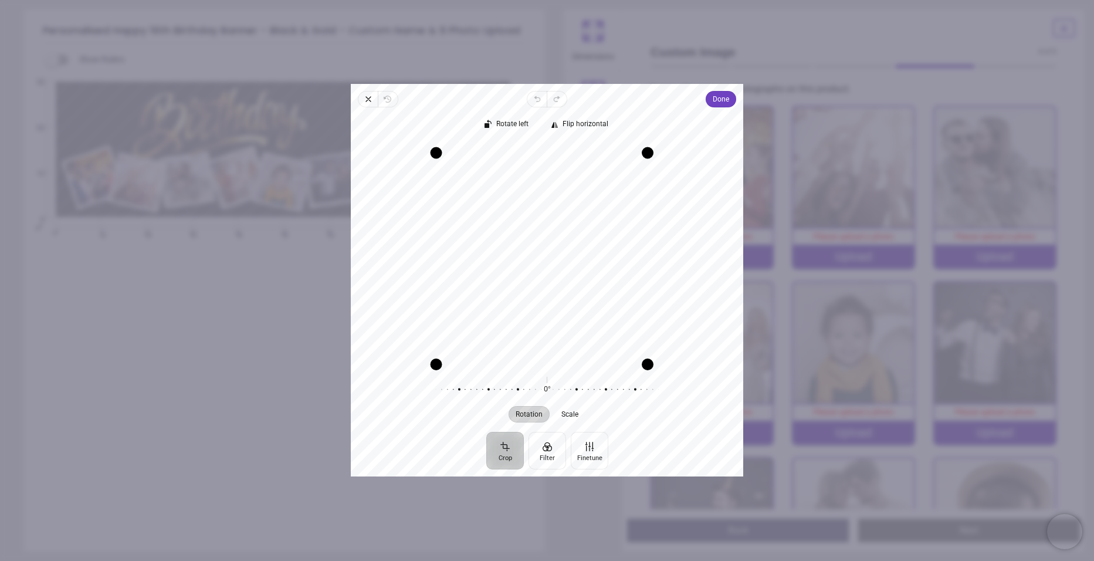
drag, startPoint x: 655, startPoint y: 143, endPoint x: 647, endPoint y: 155, distance: 14.8
click at [647, 155] on div "Drag corner tr" at bounding box center [647, 153] width 12 height 12
click at [593, 201] on div "Recenter" at bounding box center [547, 253] width 374 height 222
click at [715, 99] on span "Done" at bounding box center [720, 99] width 16 height 14
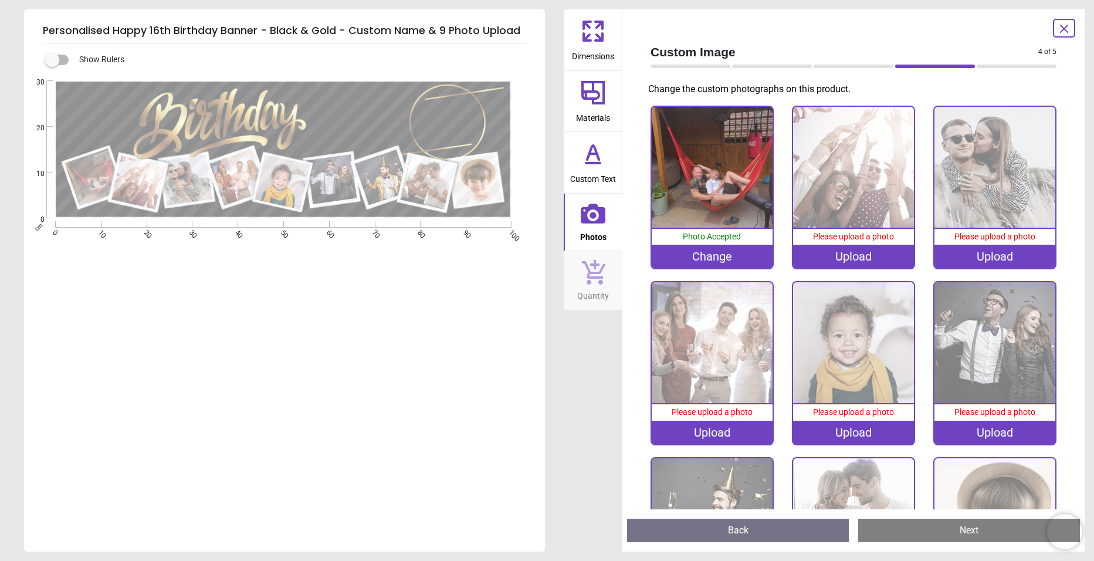
click at [847, 252] on div "Upload" at bounding box center [853, 256] width 121 height 23
click at [1062, 26] on icon at bounding box center [1064, 29] width 14 height 14
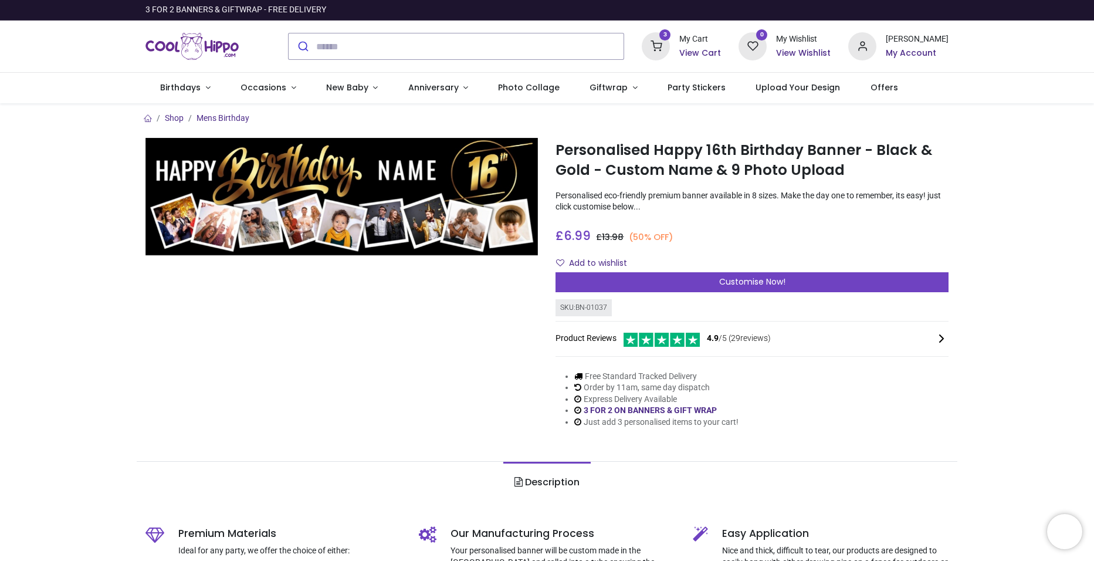
click at [711, 50] on h6 "View Cart" at bounding box center [700, 53] width 42 height 12
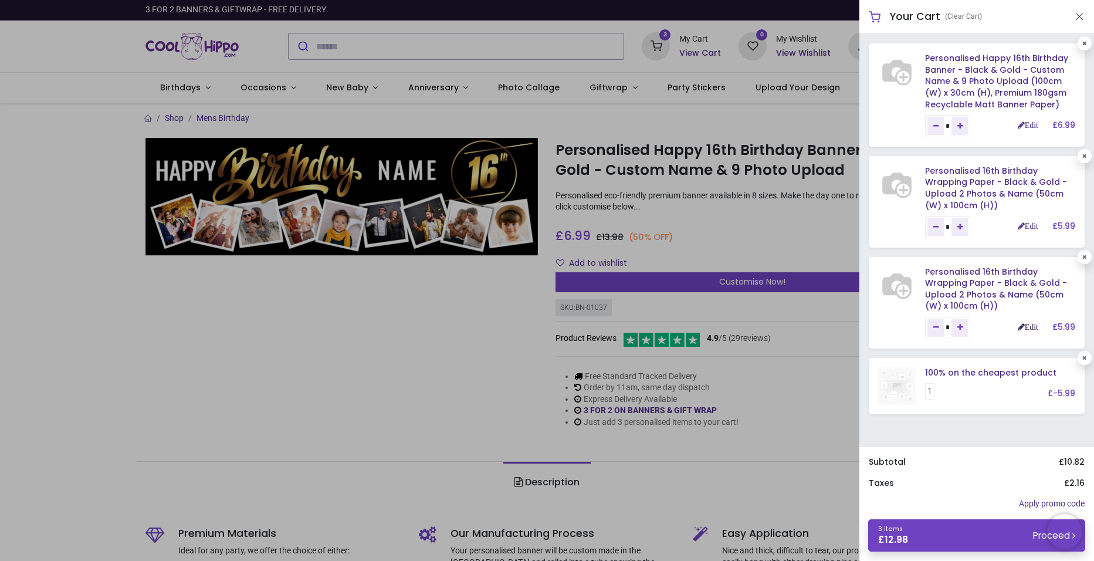
click at [1027, 326] on link "Edit" at bounding box center [1027, 327] width 21 height 8
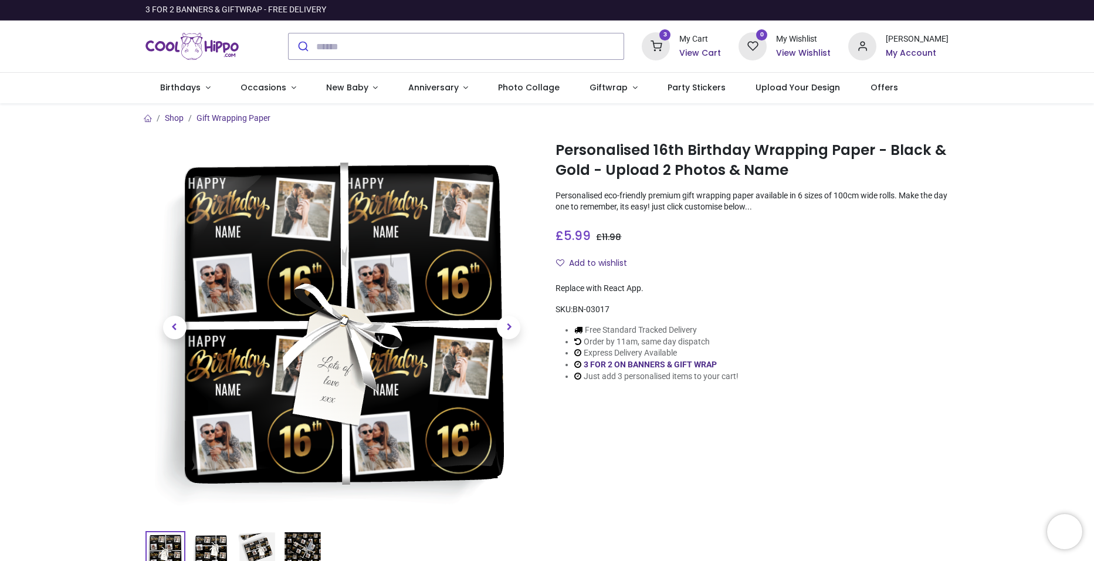
scroll to position [117, 0]
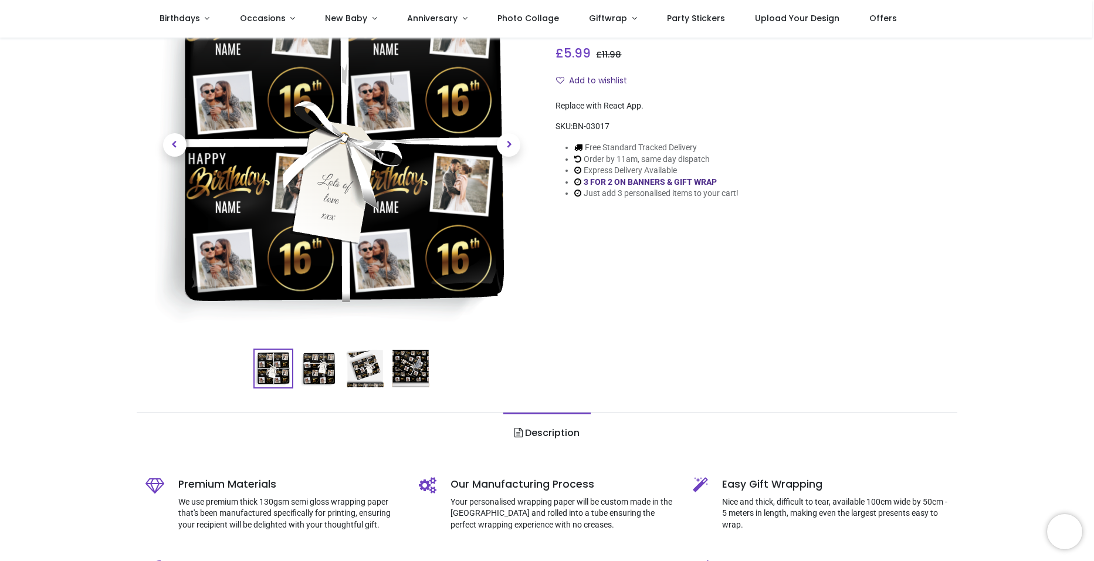
type input "**********"
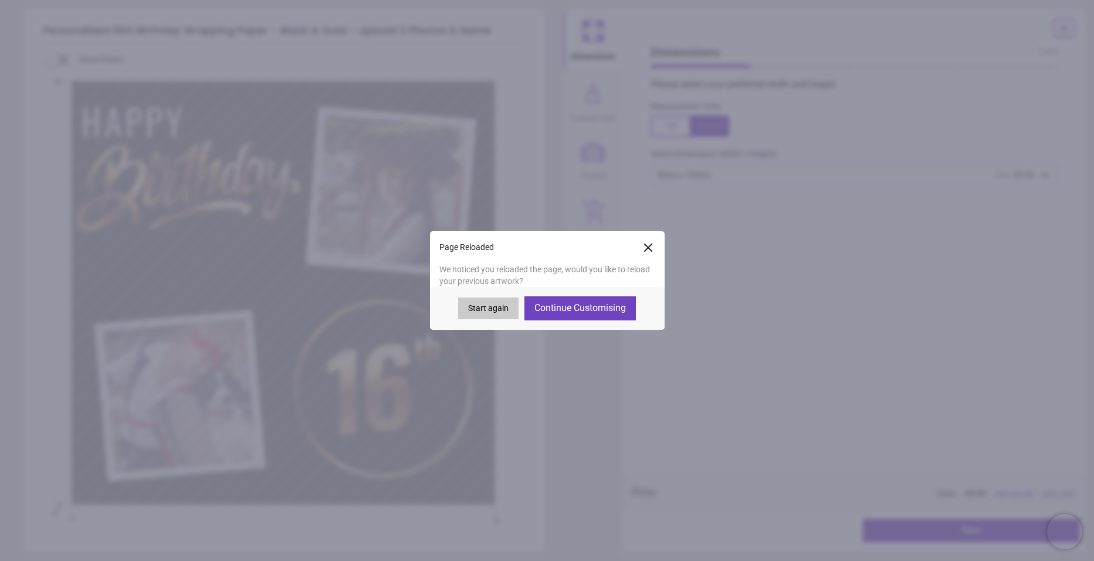
click at [571, 311] on button "Continue Customising" at bounding box center [579, 307] width 111 height 23
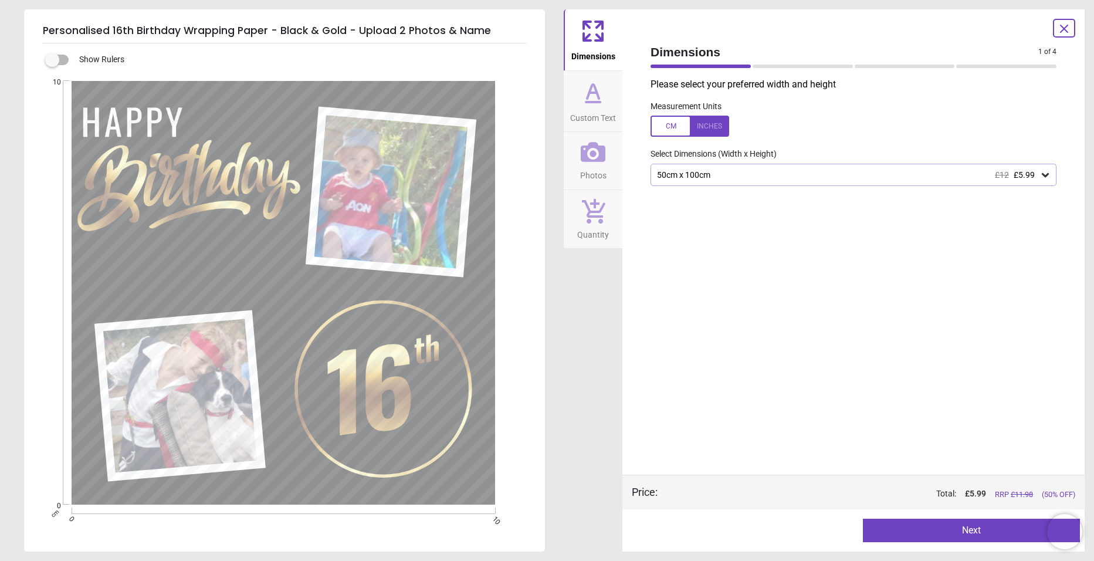
click at [961, 536] on button "Next" at bounding box center [971, 529] width 217 height 23
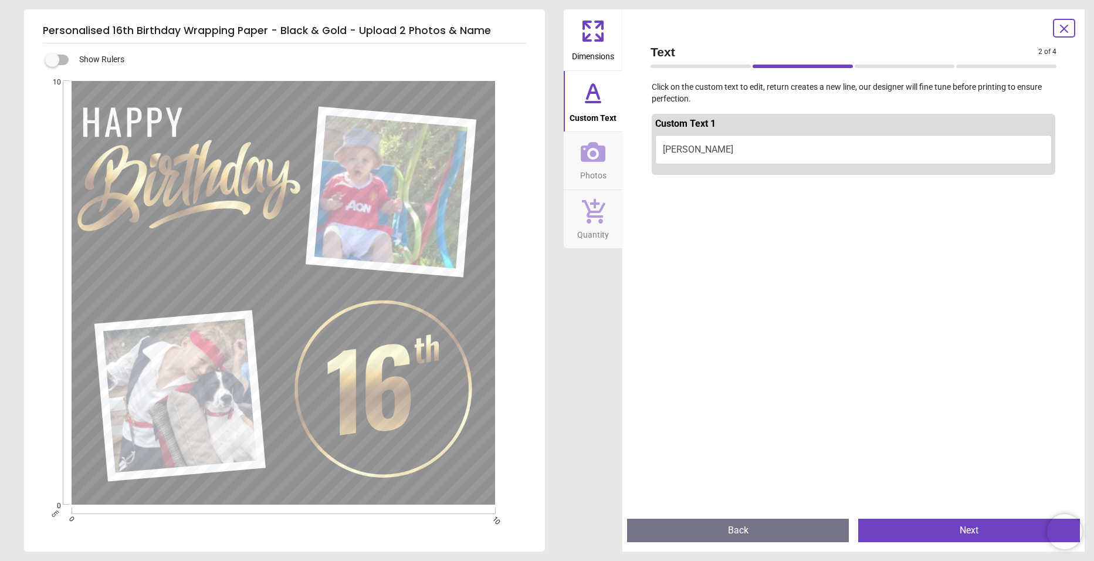
click at [961, 536] on button "Next" at bounding box center [969, 529] width 222 height 23
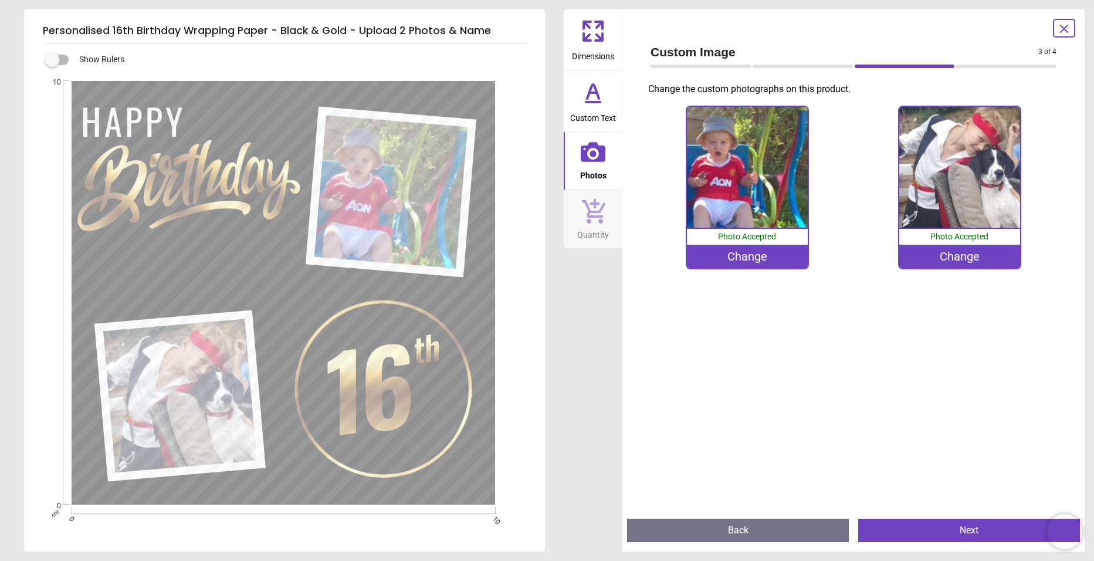
click at [963, 262] on div "Change" at bounding box center [959, 256] width 121 height 23
click at [795, 535] on button "Back" at bounding box center [738, 529] width 222 height 23
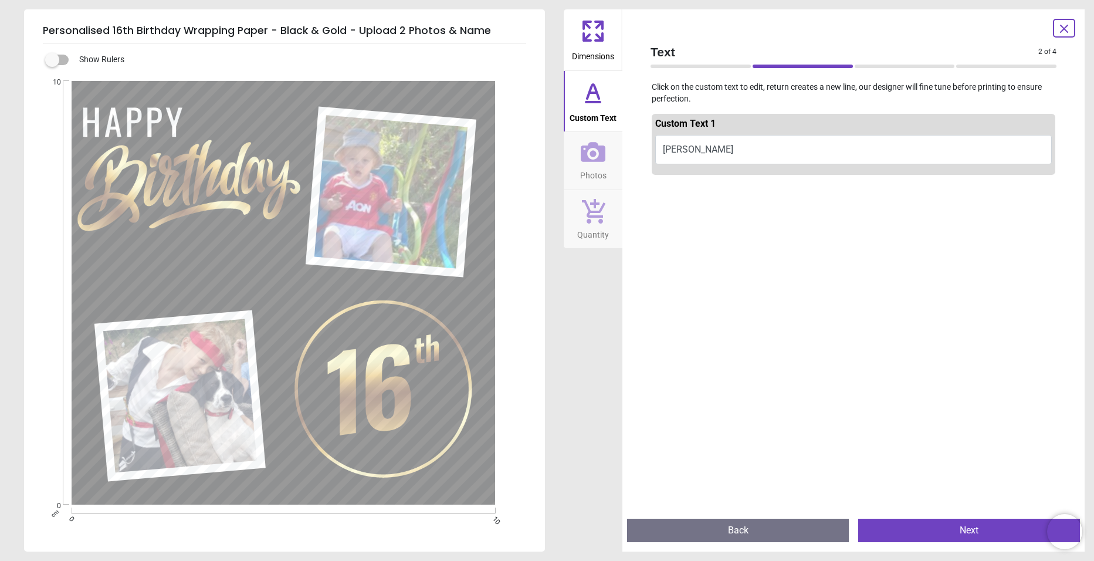
click at [783, 535] on button "Back" at bounding box center [738, 529] width 222 height 23
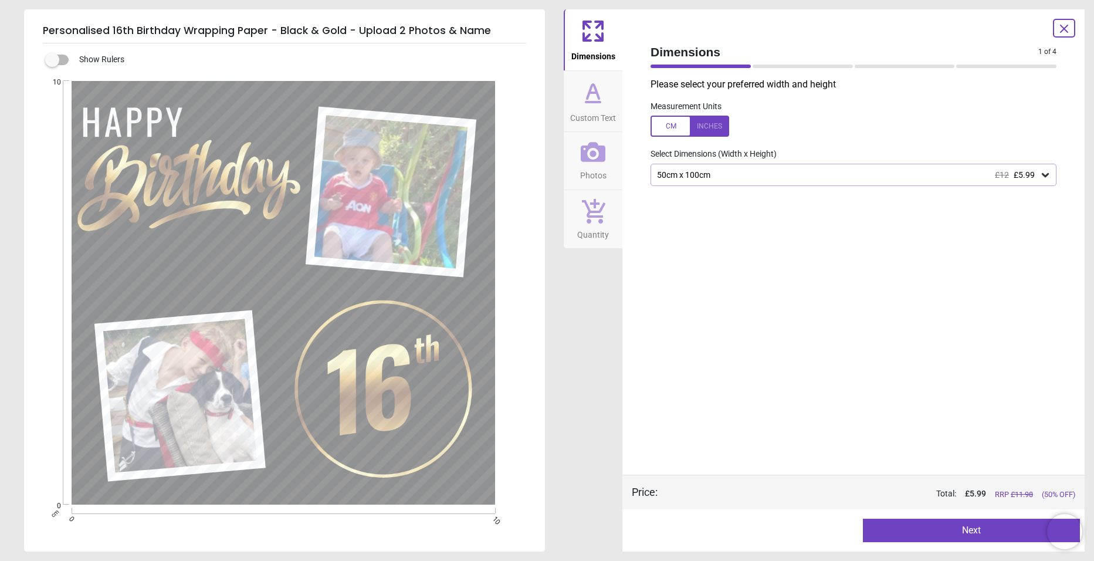
click at [1060, 25] on icon at bounding box center [1064, 29] width 14 height 14
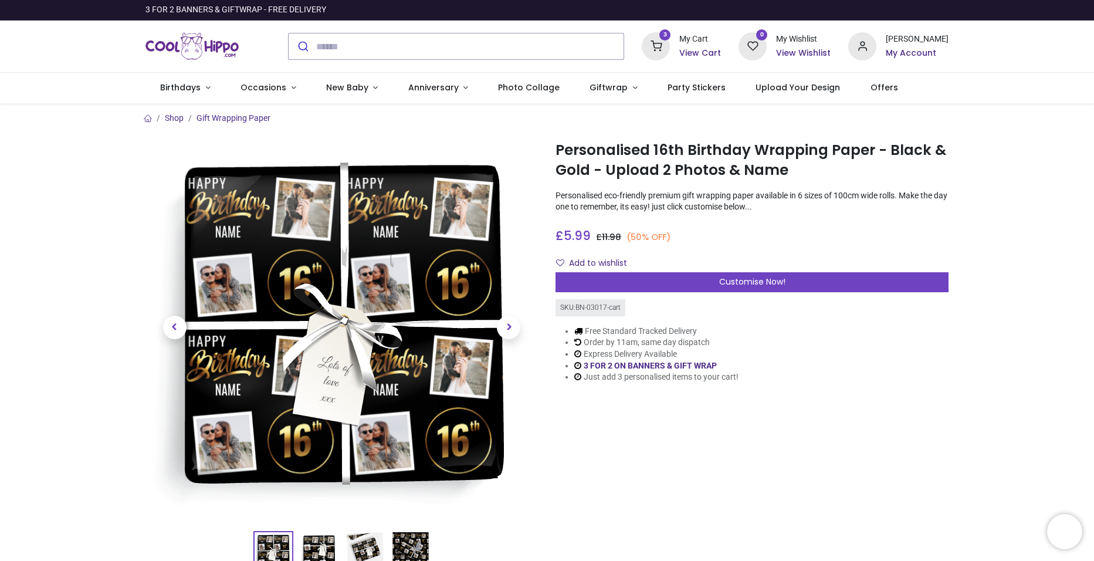
click at [719, 50] on h6 "View Cart" at bounding box center [700, 53] width 42 height 12
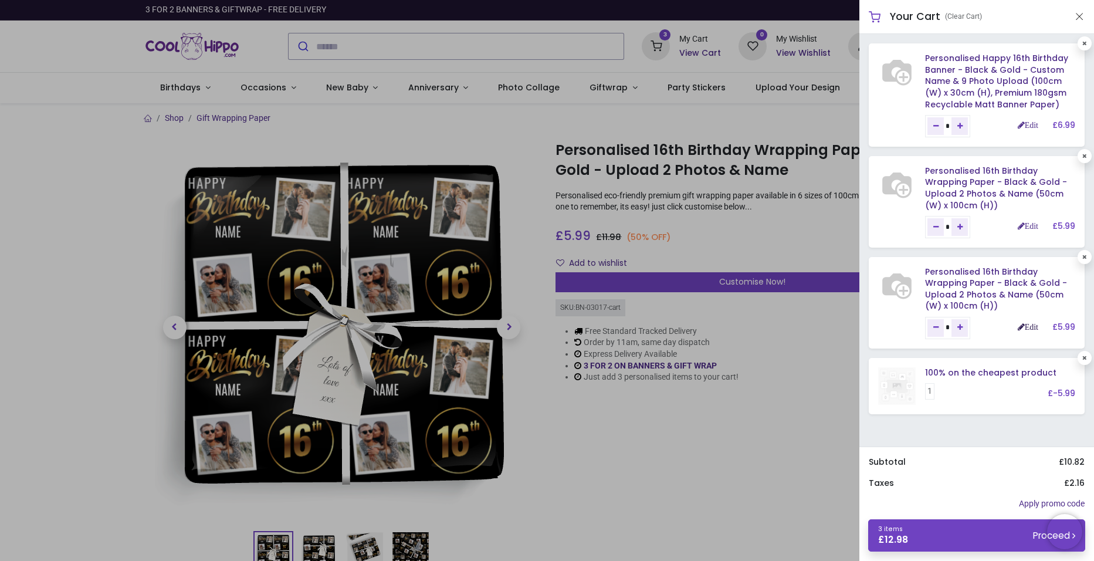
click at [1030, 323] on link "Edit" at bounding box center [1027, 327] width 21 height 8
click at [1024, 328] on link "Edit" at bounding box center [1027, 327] width 21 height 8
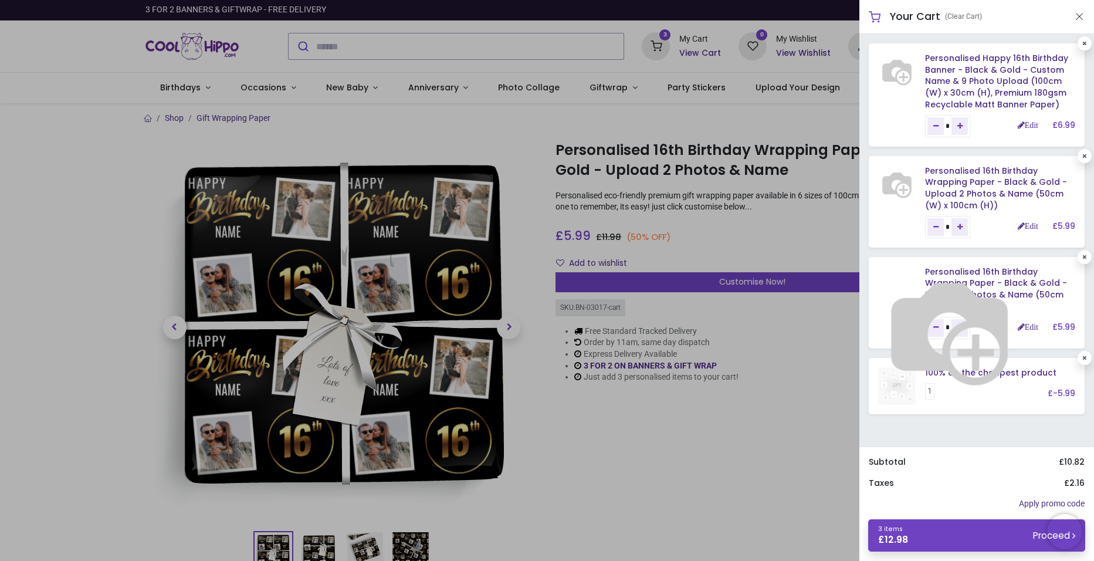
click at [884, 277] on img at bounding box center [949, 329] width 150 height 150
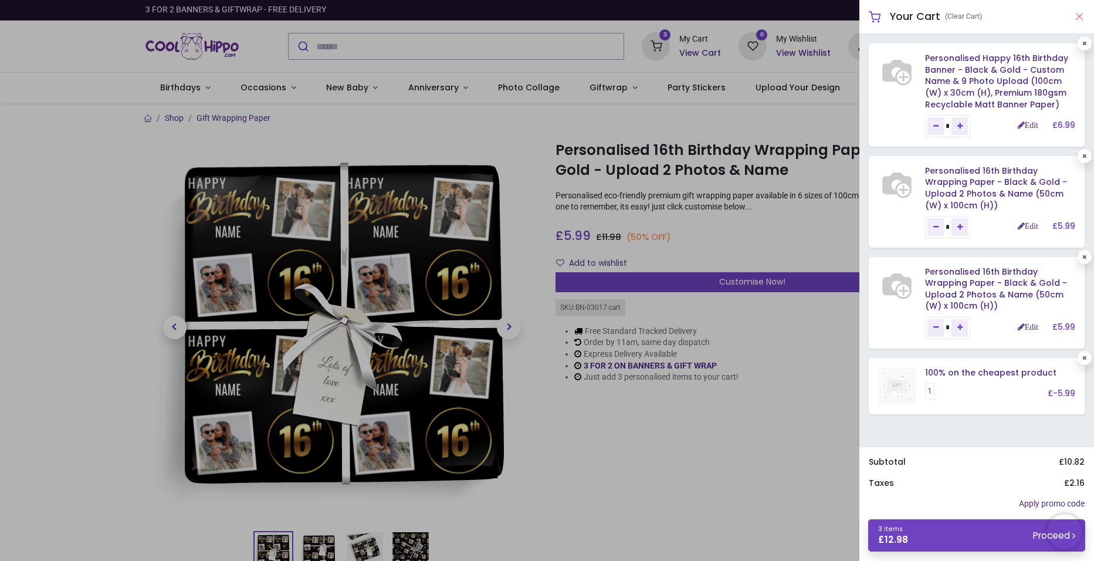
click at [1076, 19] on button "Close" at bounding box center [1079, 16] width 11 height 15
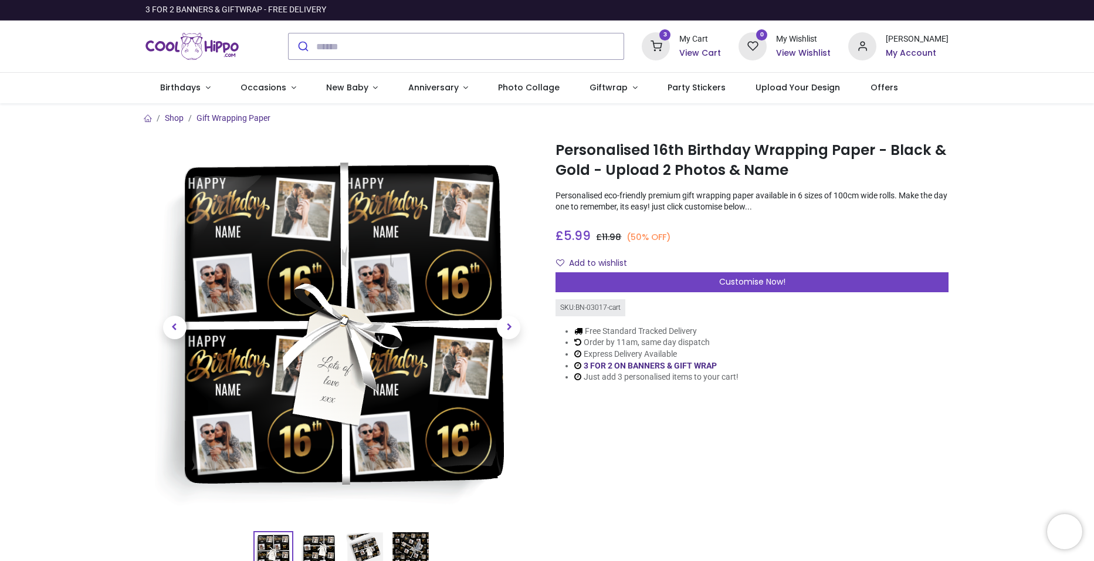
click at [704, 55] on h6 "View Cart" at bounding box center [700, 53] width 42 height 12
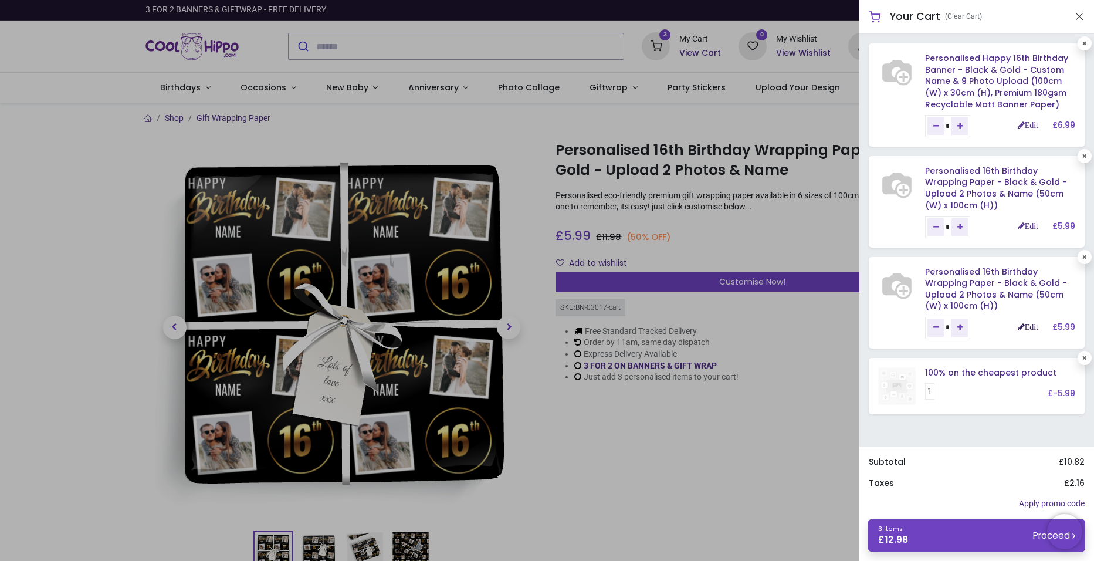
click at [1029, 327] on link "Edit" at bounding box center [1027, 327] width 21 height 8
click at [952, 284] on link "Personalised 16th Birthday Wrapping Paper - Black & Gold - Upload 2 Photos & Na…" at bounding box center [996, 289] width 142 height 46
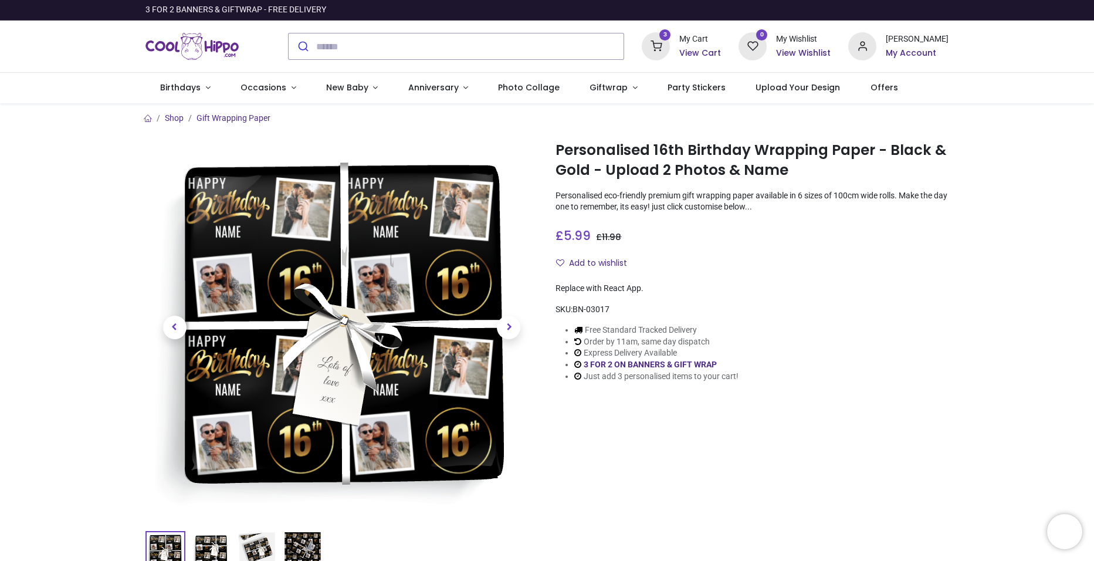
type input "**********"
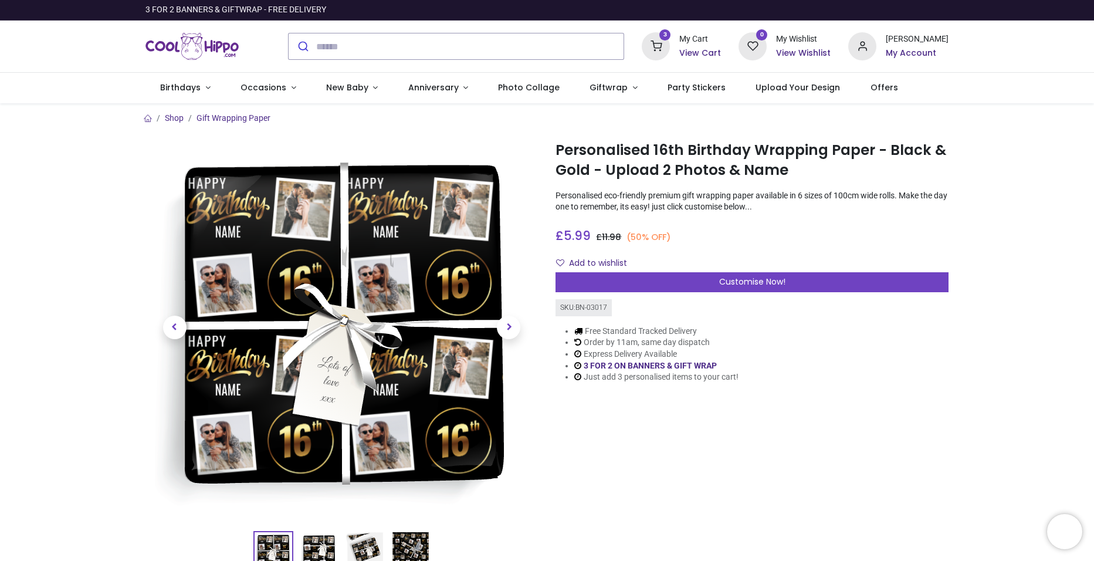
click at [709, 53] on h6 "View Cart" at bounding box center [700, 53] width 42 height 12
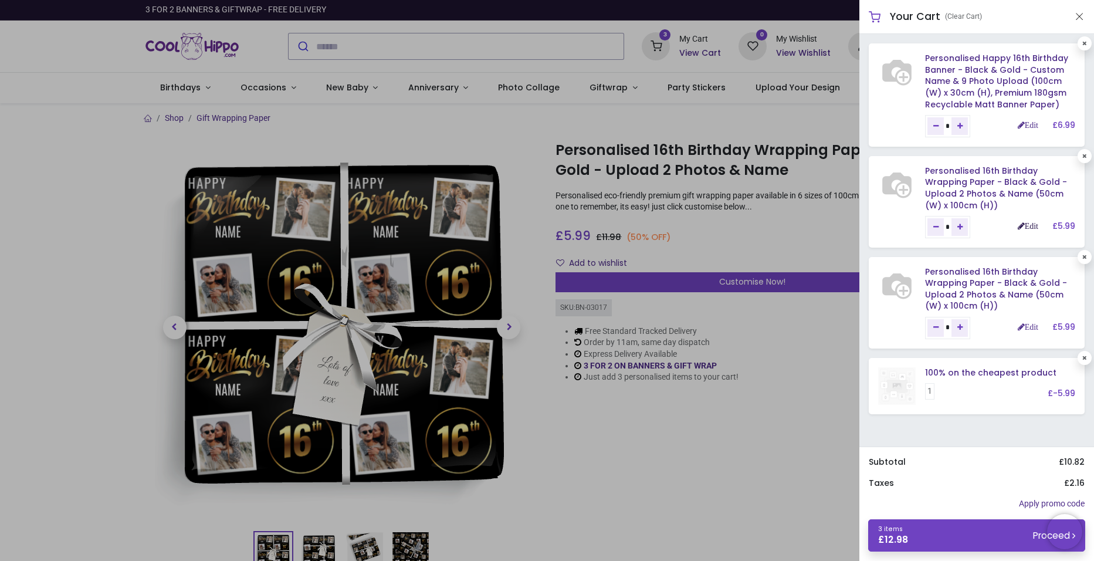
click at [1017, 225] on link "Edit" at bounding box center [1027, 226] width 21 height 8
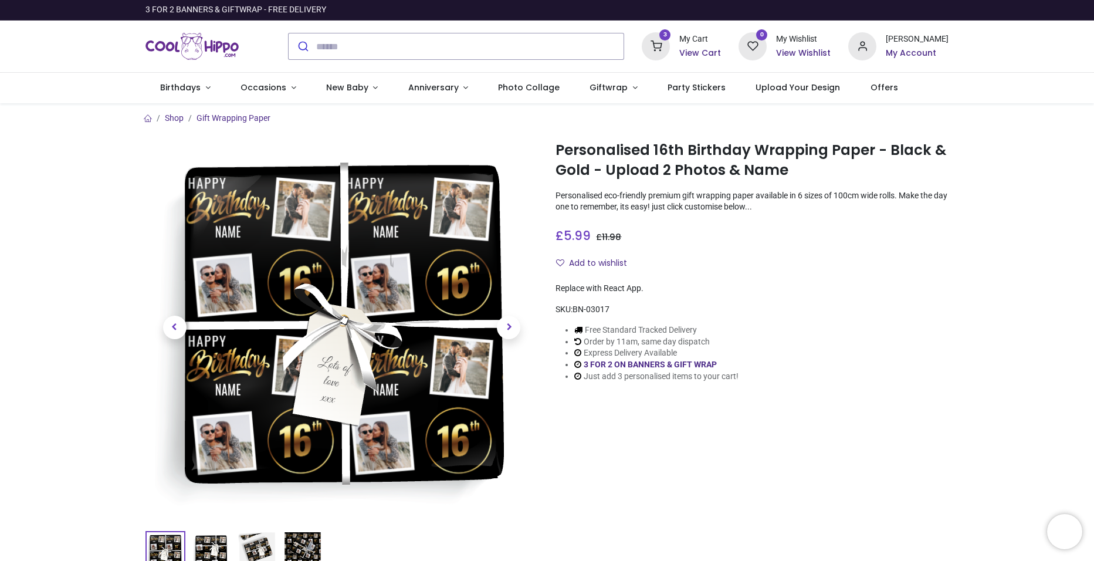
type input "**********"
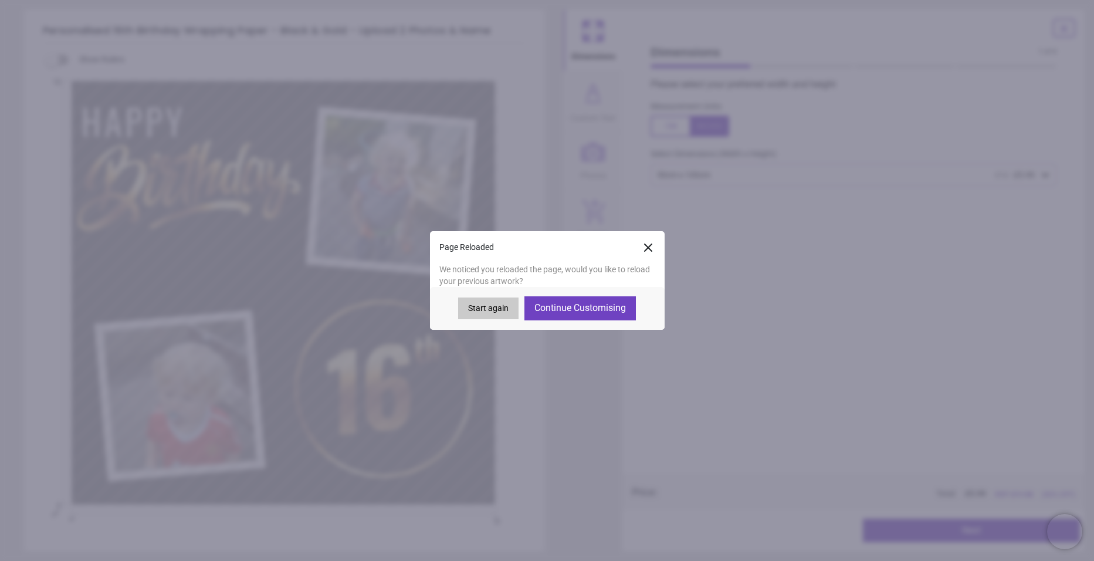
click at [641, 245] on icon at bounding box center [648, 247] width 14 height 14
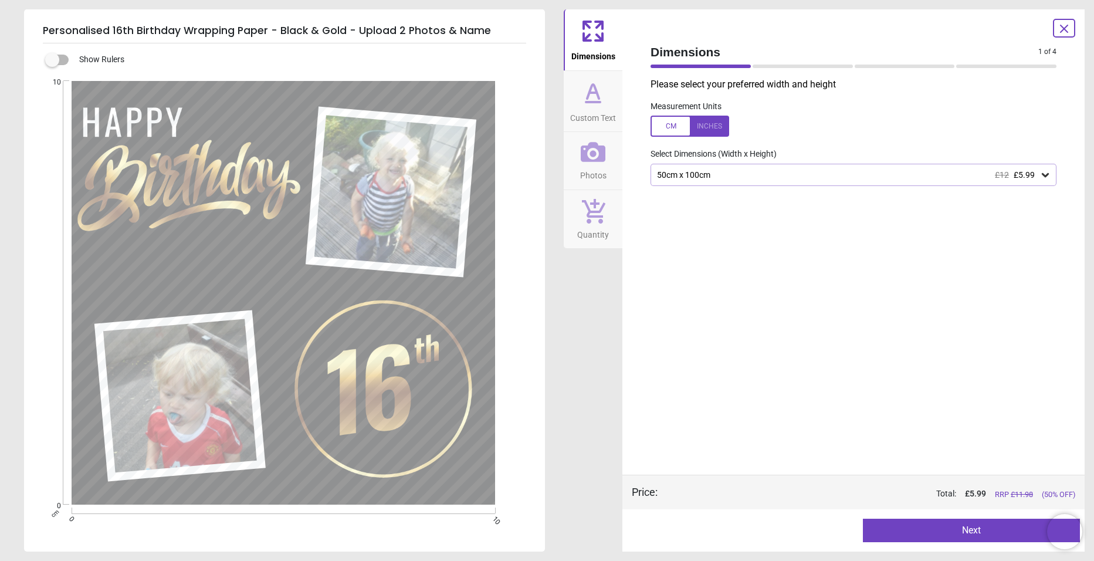
click at [1061, 27] on icon at bounding box center [1063, 28] width 7 height 7
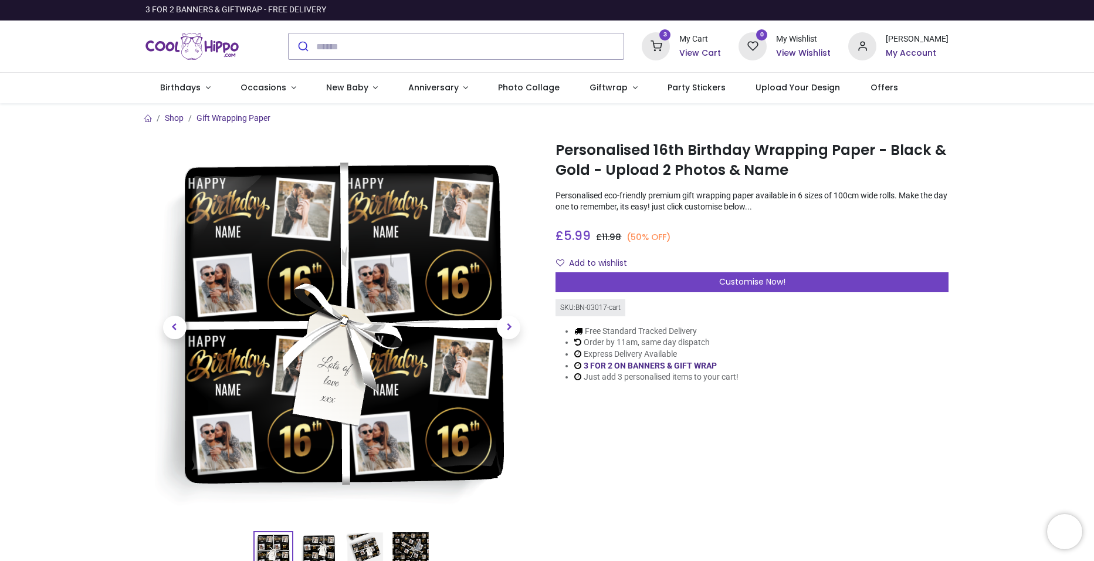
click at [720, 53] on h6 "View Cart" at bounding box center [700, 53] width 42 height 12
click at [305, 46] on div at bounding box center [547, 280] width 1094 height 561
click at [317, 41] on input "search" at bounding box center [470, 46] width 308 height 26
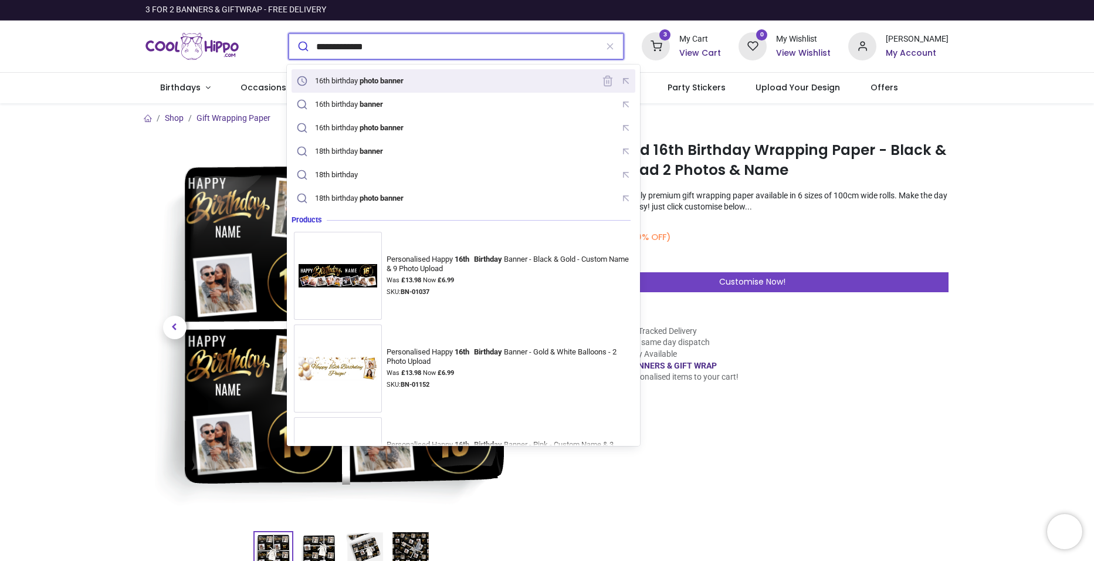
click at [324, 82] on div "16th birthday photo banner" at bounding box center [360, 80] width 90 height 9
type input "**********"
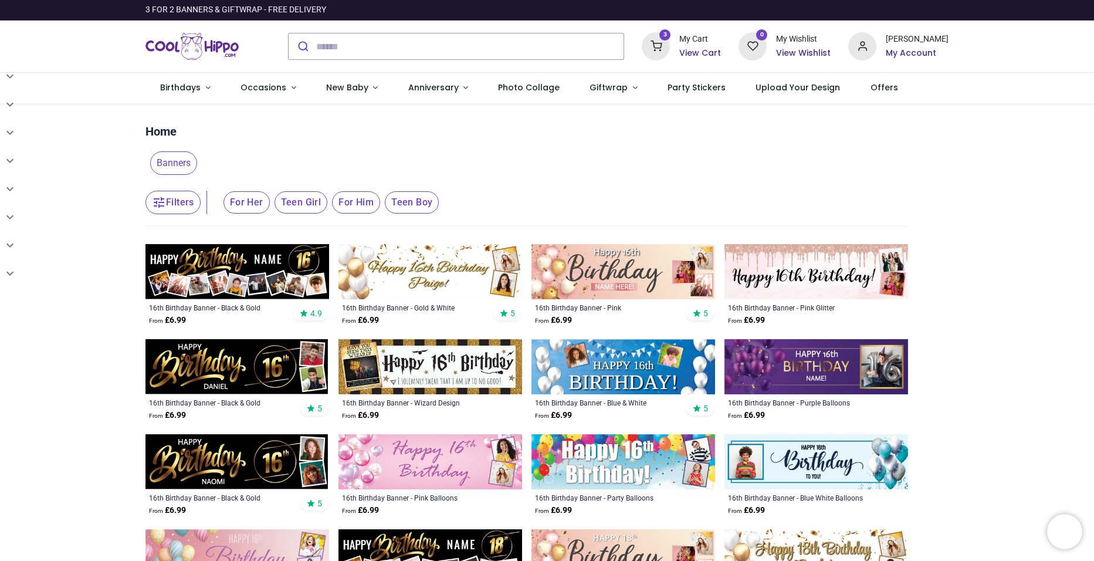
type input "**********"
click at [259, 262] on img at bounding box center [237, 271] width 184 height 55
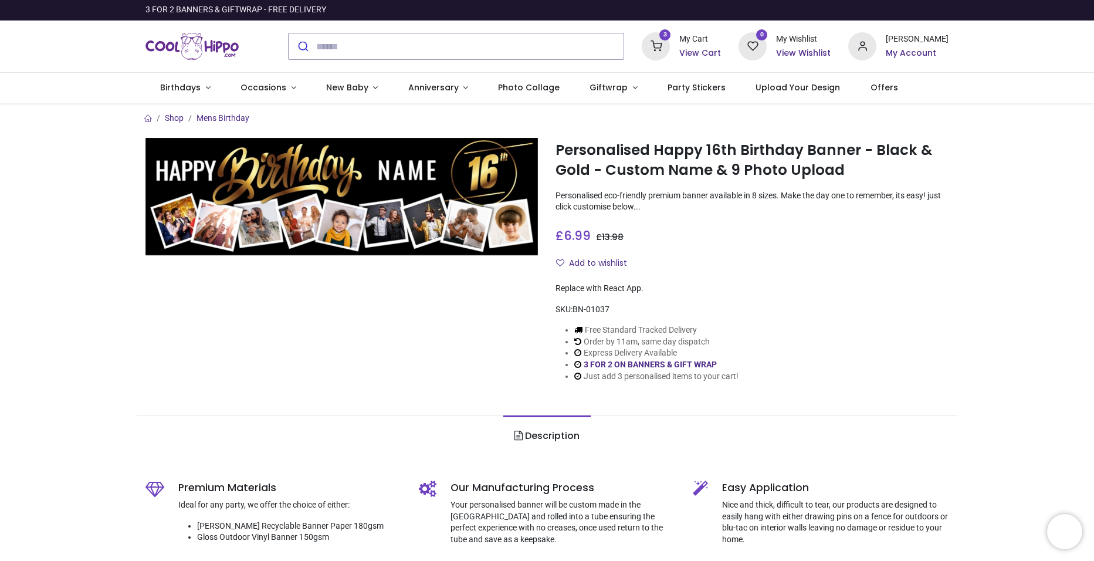
type input "**********"
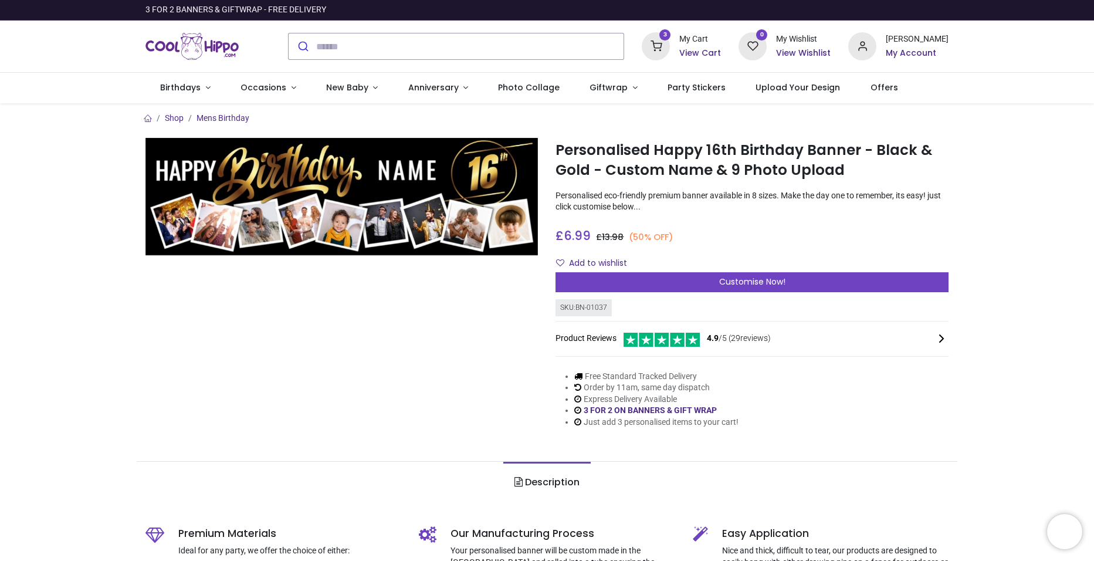
click at [909, 52] on h6 "My Account" at bounding box center [916, 53] width 63 height 12
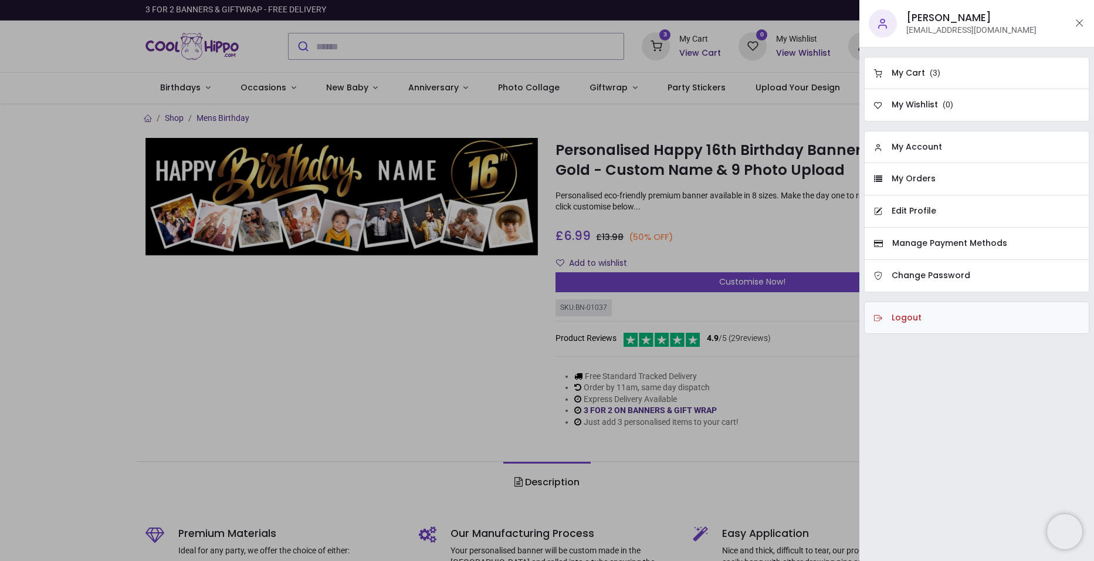
click at [918, 314] on h6 "Logout" at bounding box center [906, 318] width 30 height 12
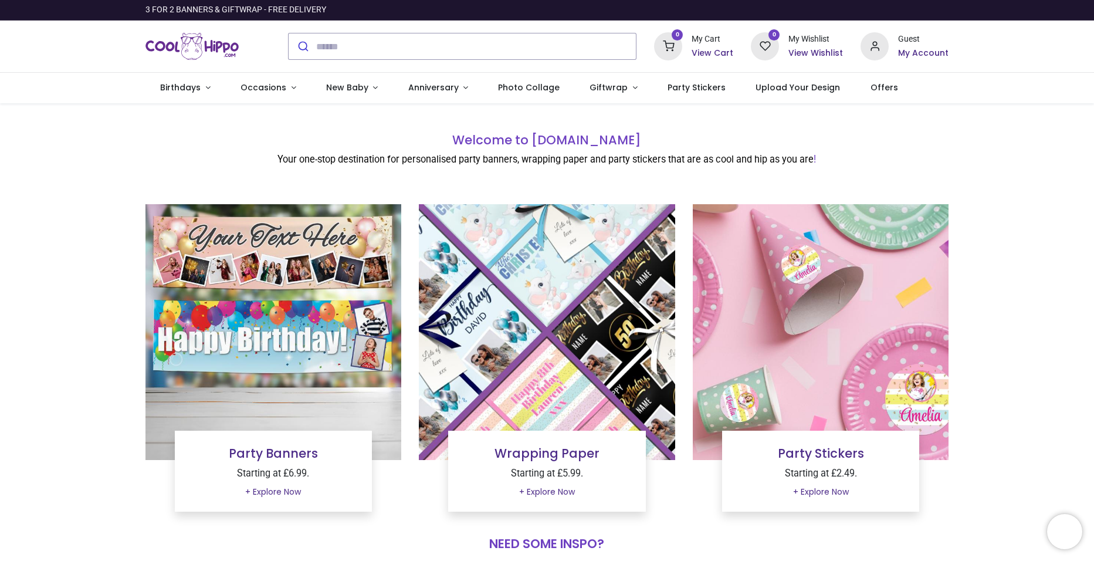
click at [910, 55] on h6 "My Account" at bounding box center [923, 53] width 50 height 12
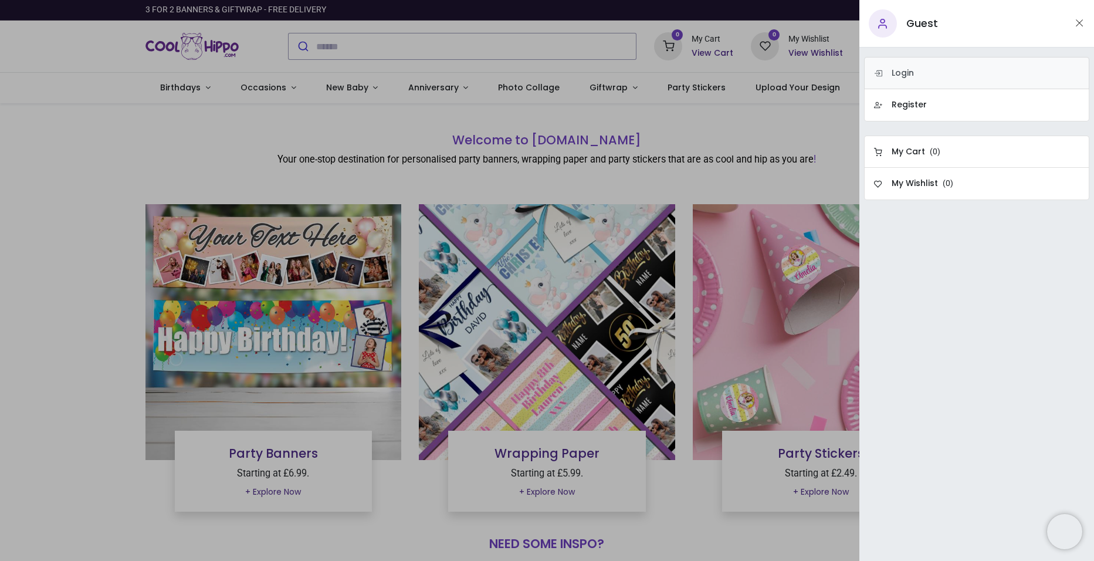
click at [909, 78] on h6 "Login" at bounding box center [902, 73] width 22 height 12
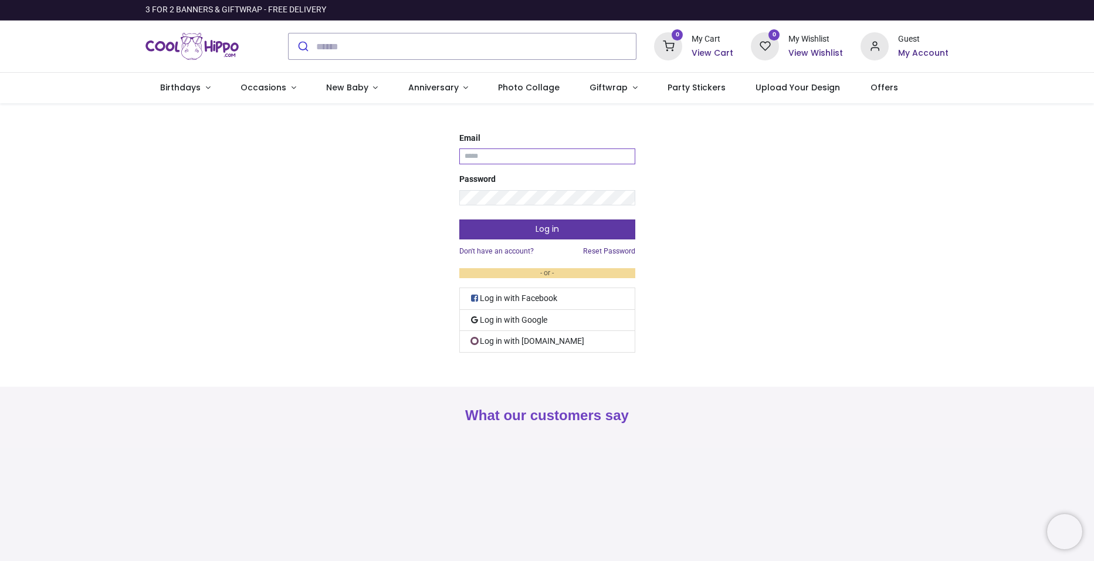
type input "**********"
click at [503, 236] on button "Log in" at bounding box center [547, 229] width 176 height 20
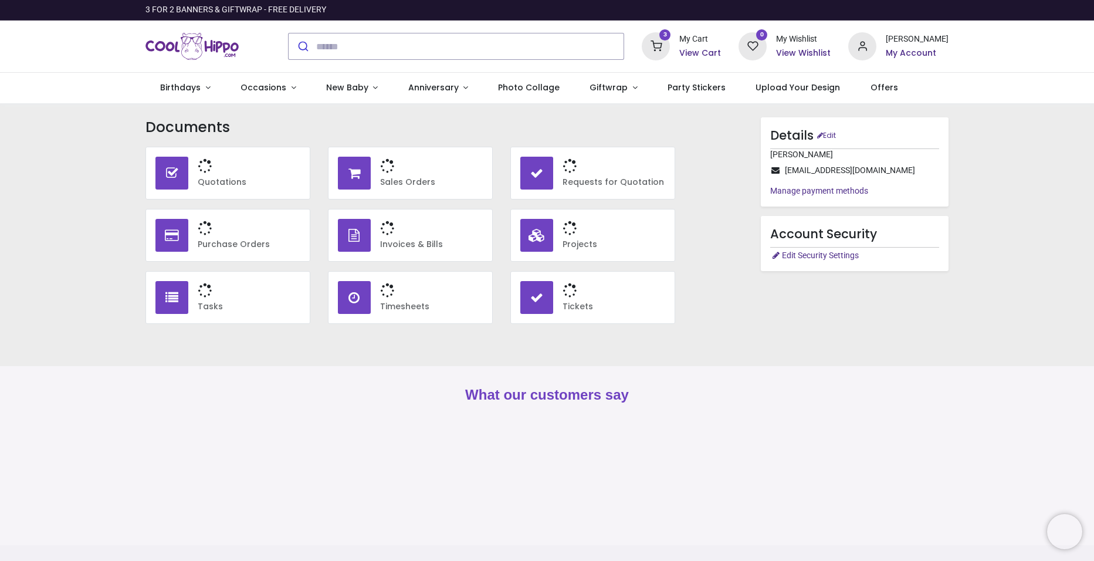
type input "**********"
click at [701, 51] on h6 "View Cart" at bounding box center [700, 53] width 42 height 12
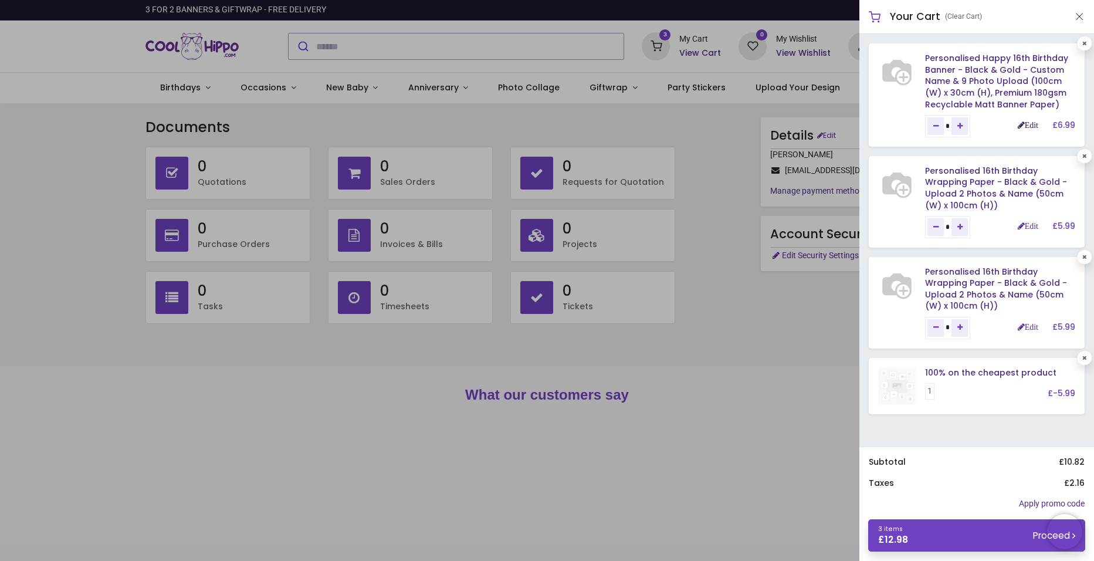
click at [1022, 123] on link "Edit" at bounding box center [1027, 125] width 21 height 8
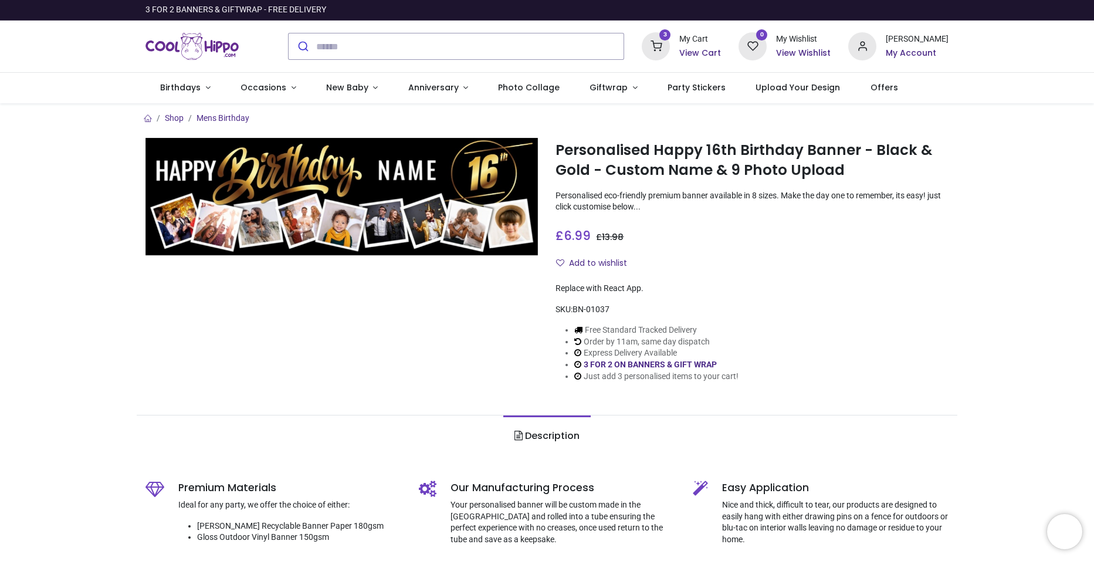
type input "**********"
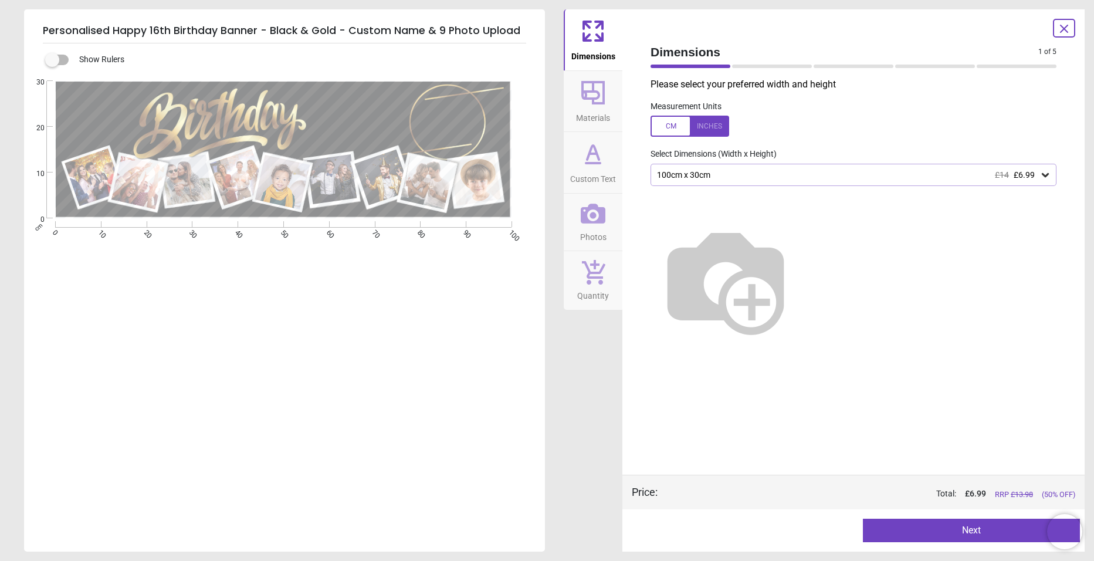
type textarea "********"
type textarea "**"
type textarea "*****"
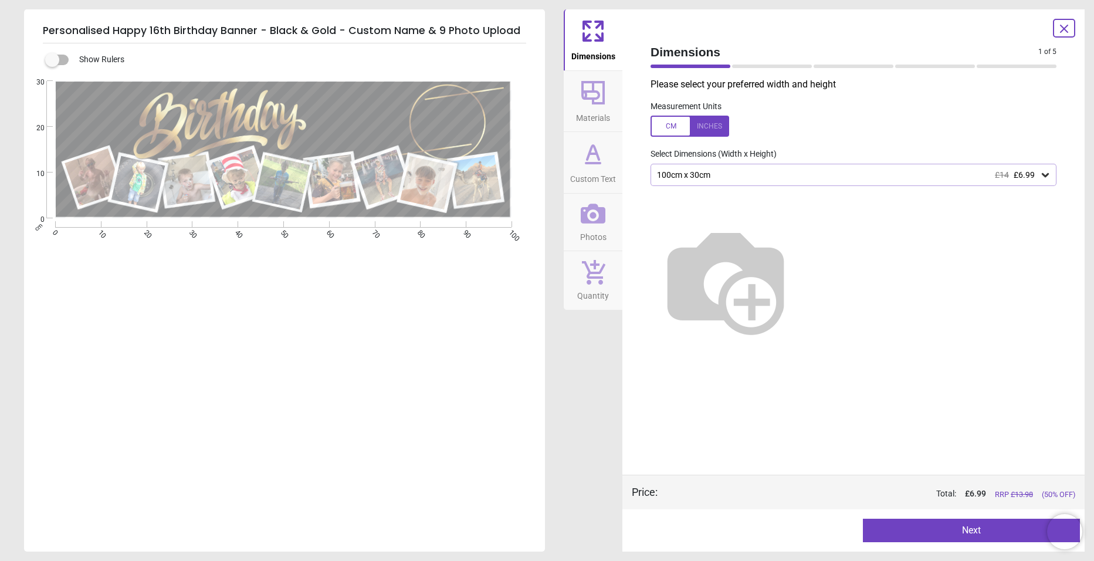
click at [974, 534] on button "Next" at bounding box center [971, 529] width 217 height 23
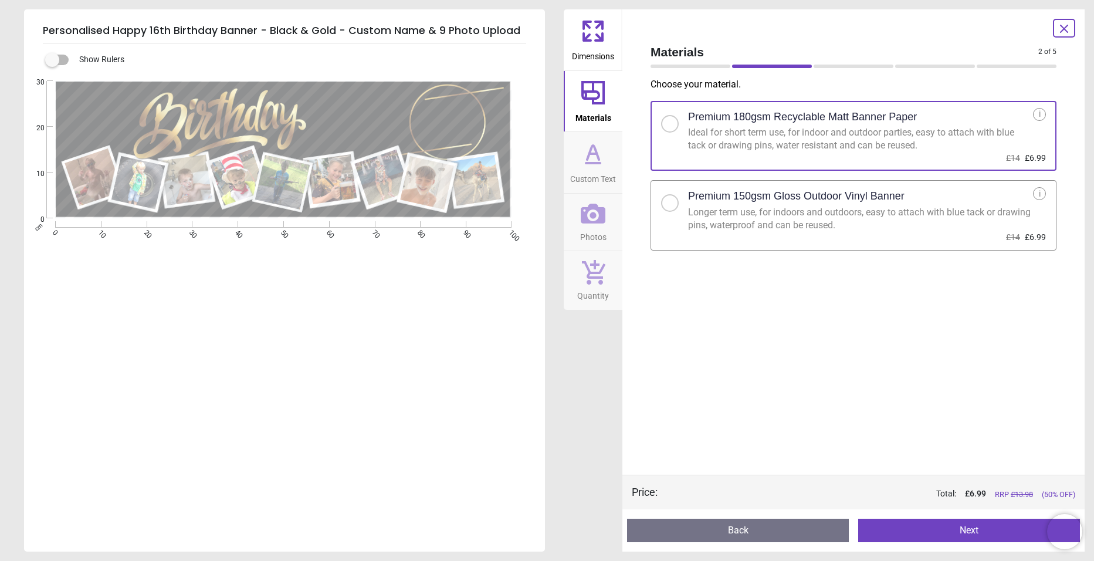
click at [973, 534] on button "Next" at bounding box center [969, 529] width 222 height 23
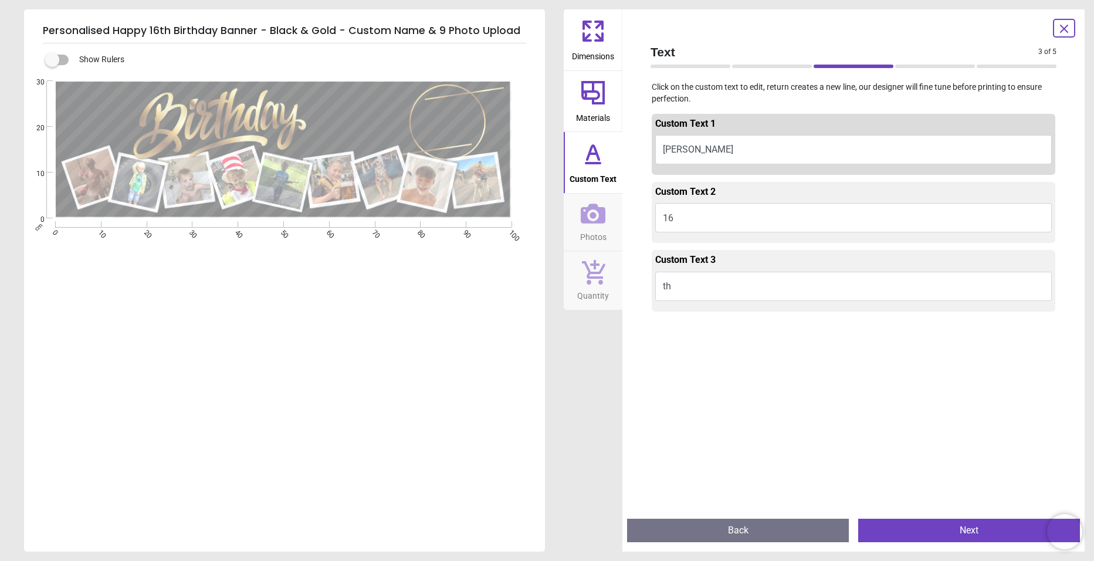
click at [973, 534] on button "Next" at bounding box center [969, 529] width 222 height 23
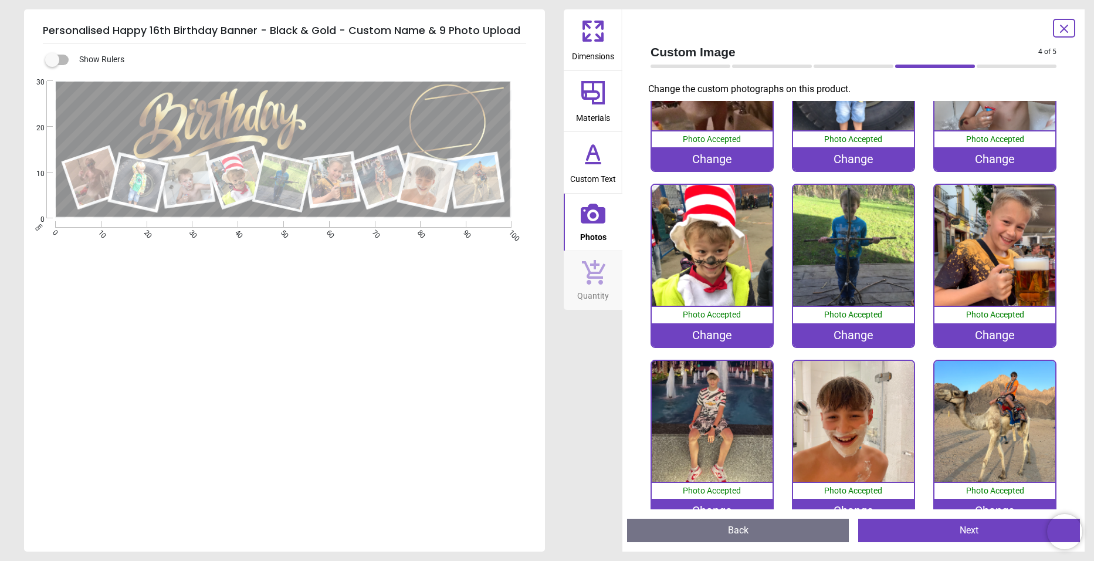
scroll to position [117, 0]
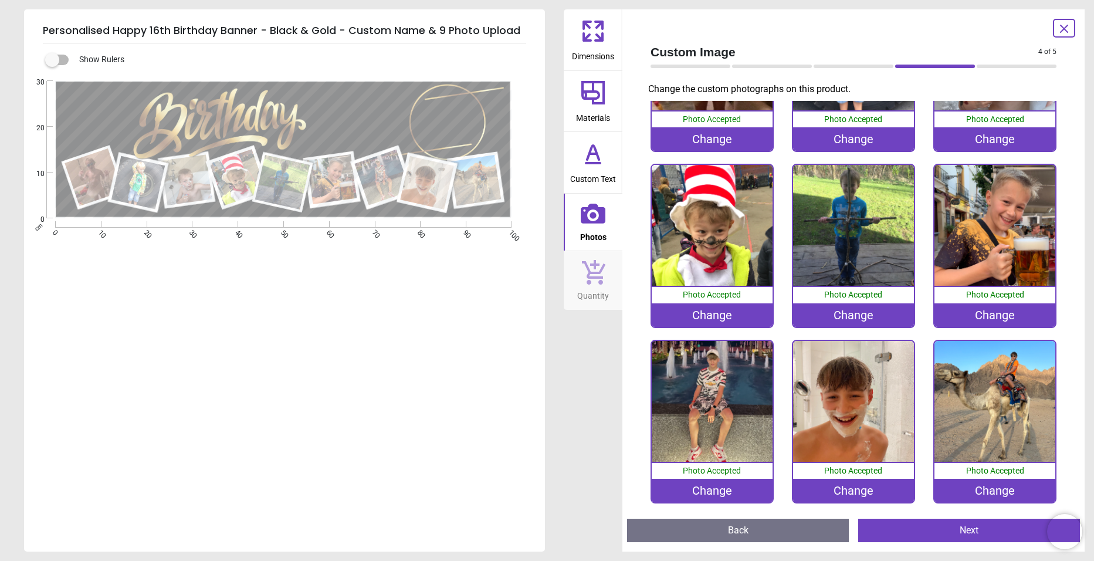
click at [973, 488] on div "Change" at bounding box center [994, 489] width 121 height 23
click at [589, 216] on icon at bounding box center [593, 213] width 25 height 25
click at [588, 223] on icon at bounding box center [593, 213] width 25 height 20
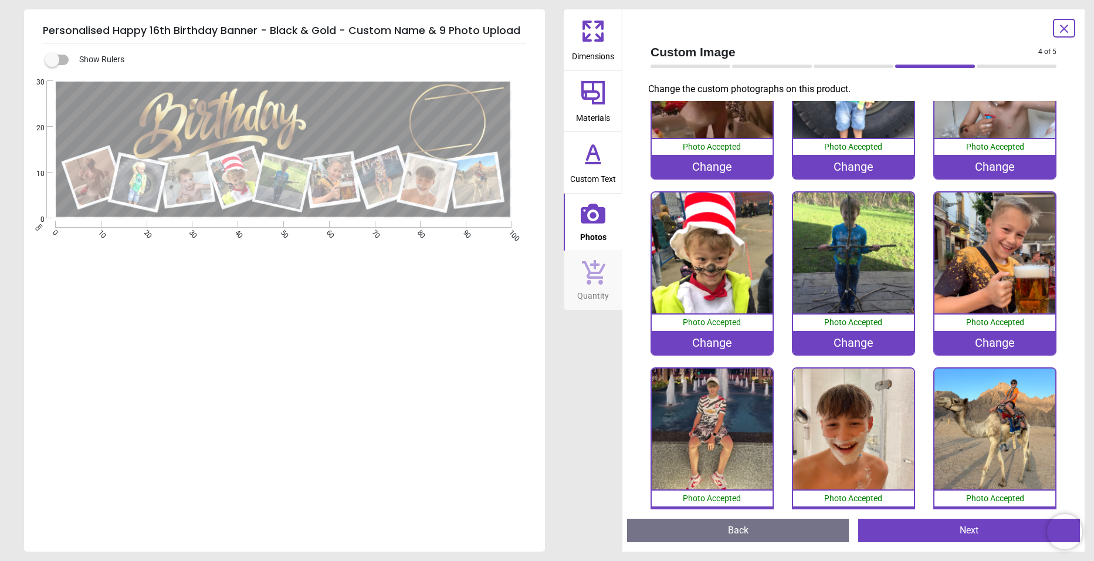
scroll to position [118, 0]
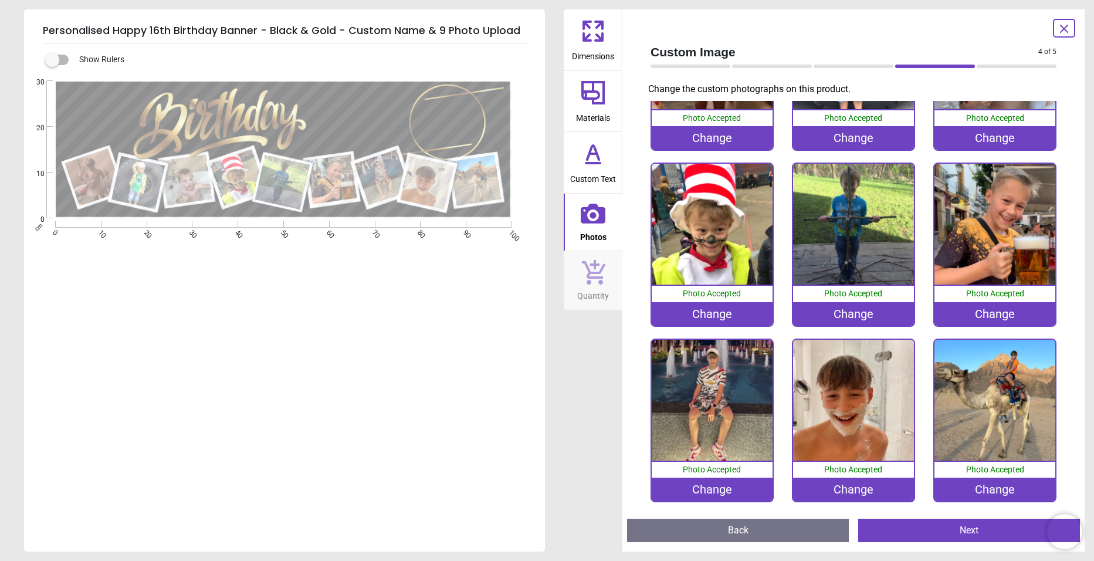
click at [701, 490] on div "Change" at bounding box center [711, 488] width 121 height 23
click at [990, 484] on div "Change" at bounding box center [994, 488] width 121 height 23
click at [1065, 27] on icon at bounding box center [1063, 28] width 7 height 7
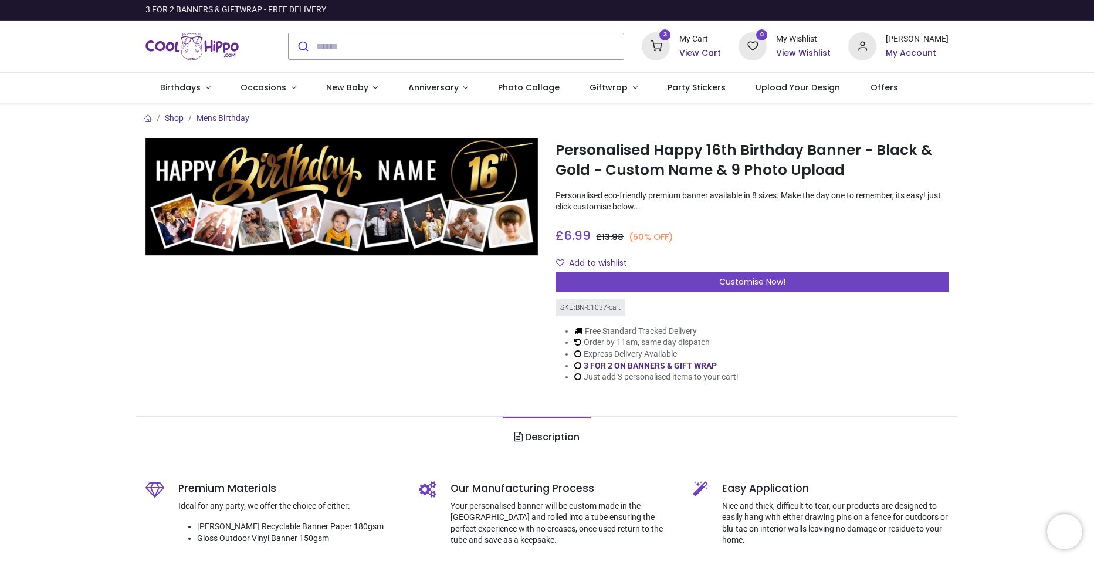
click at [904, 52] on h6 "My Account" at bounding box center [916, 53] width 63 height 12
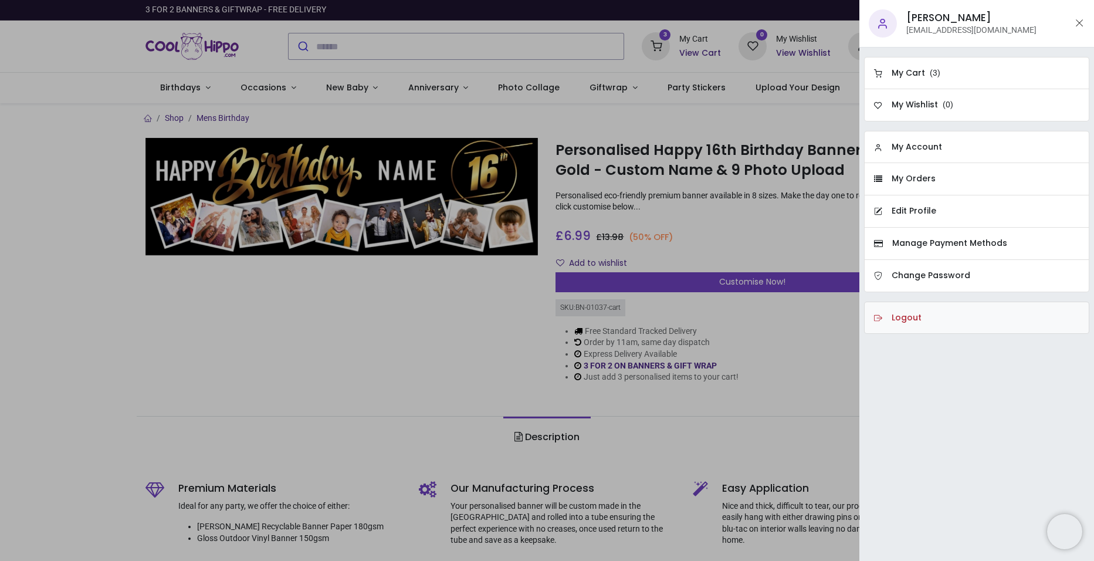
click at [903, 322] on h6 "Logout" at bounding box center [906, 318] width 30 height 12
